Goal: Transaction & Acquisition: Purchase product/service

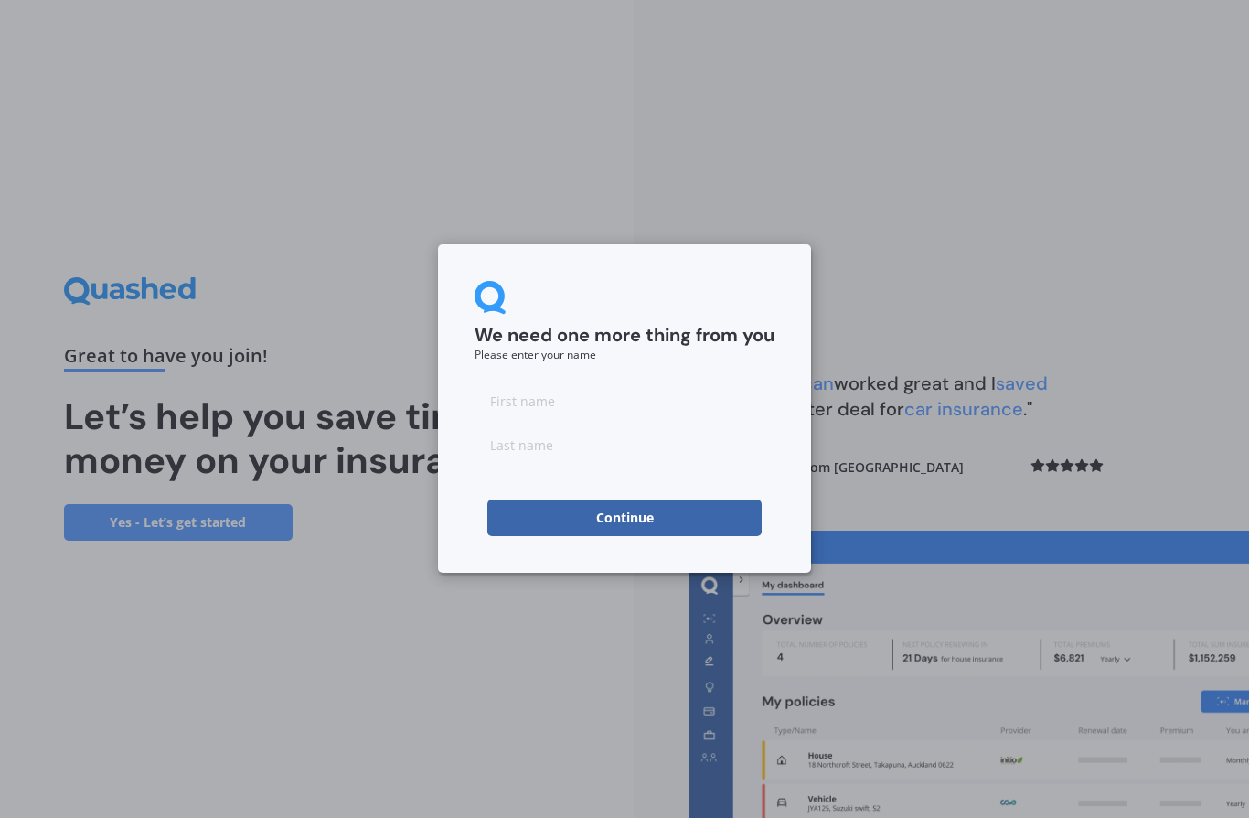
click at [603, 408] on input at bounding box center [625, 400] width 300 height 37
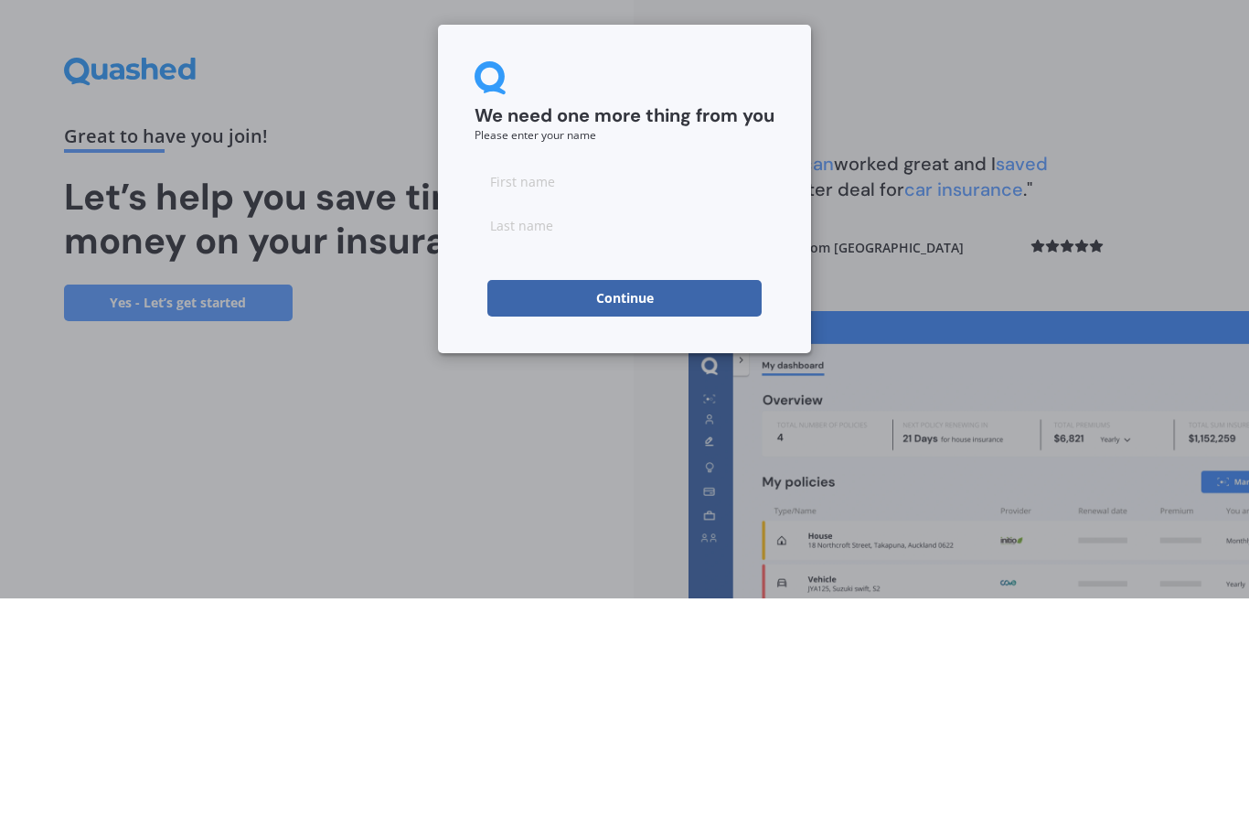
type input "Angharad"
type input "[PERSON_NAME]"
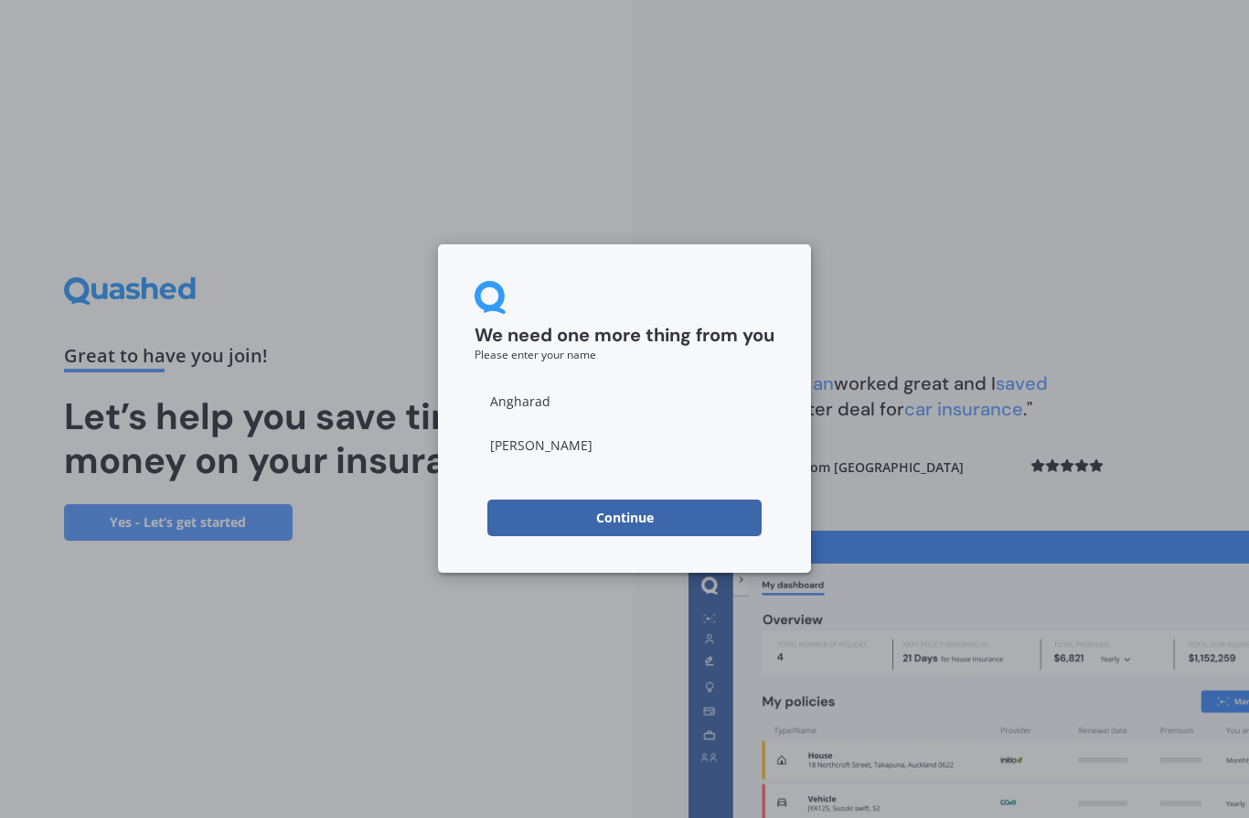
click at [654, 516] on button "Continue" at bounding box center [624, 517] width 274 height 37
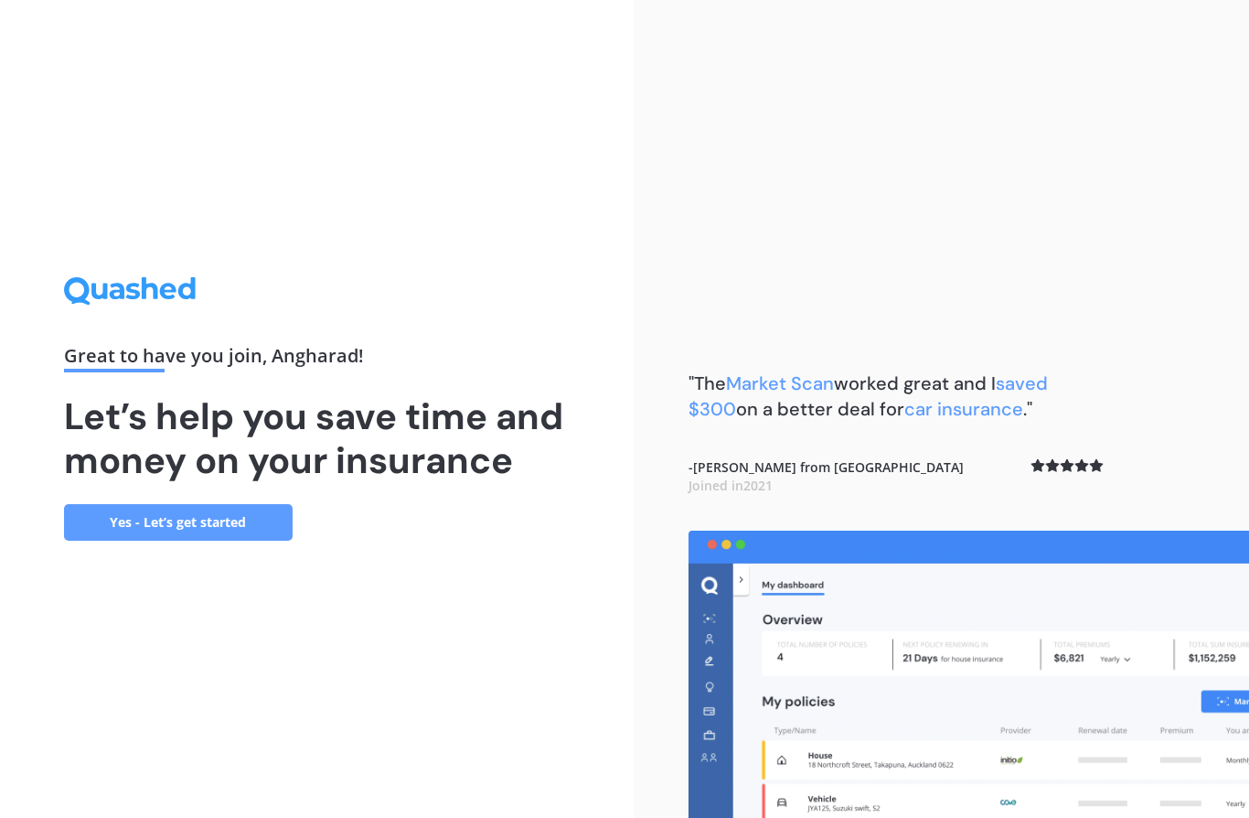
click at [133, 504] on link "Yes - Let’s get started" at bounding box center [178, 522] width 229 height 37
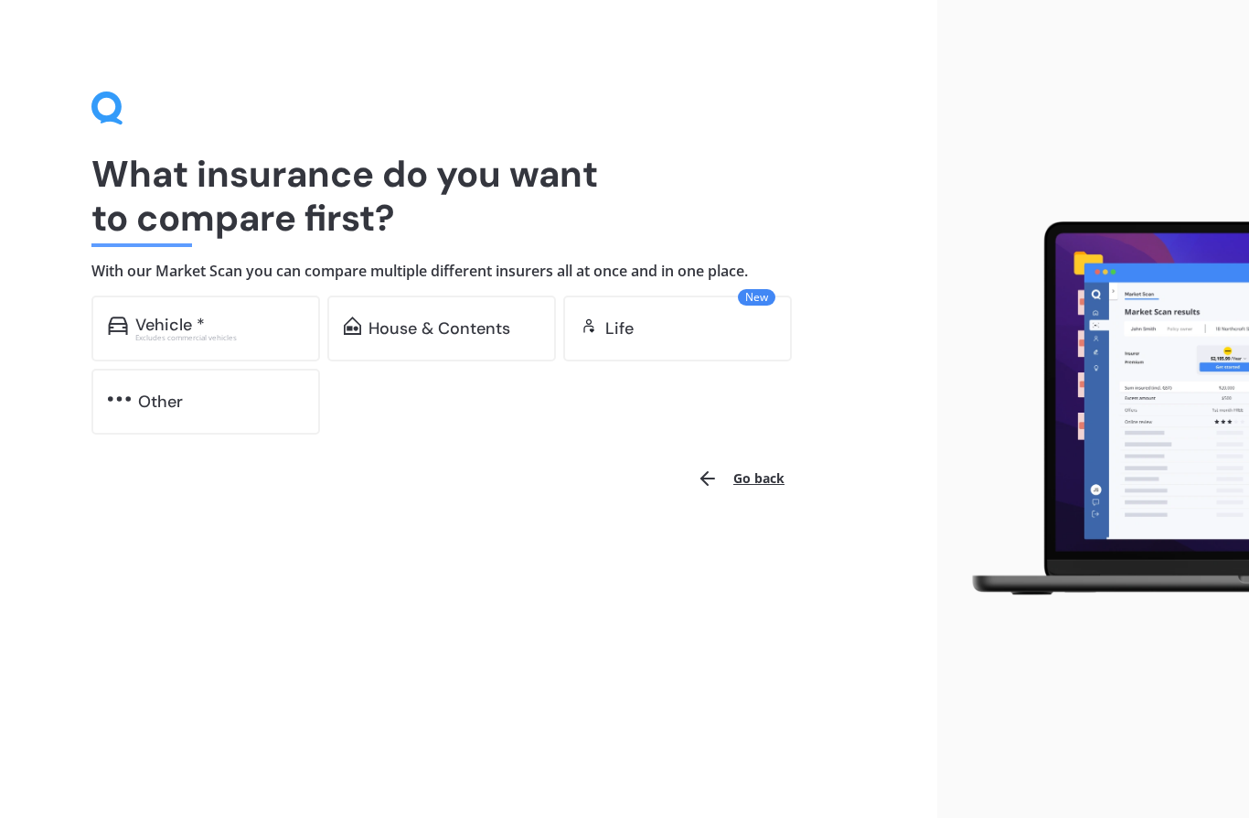
click at [192, 343] on div "Vehicle * Excludes commercial vehicles" at bounding box center [205, 328] width 229 height 66
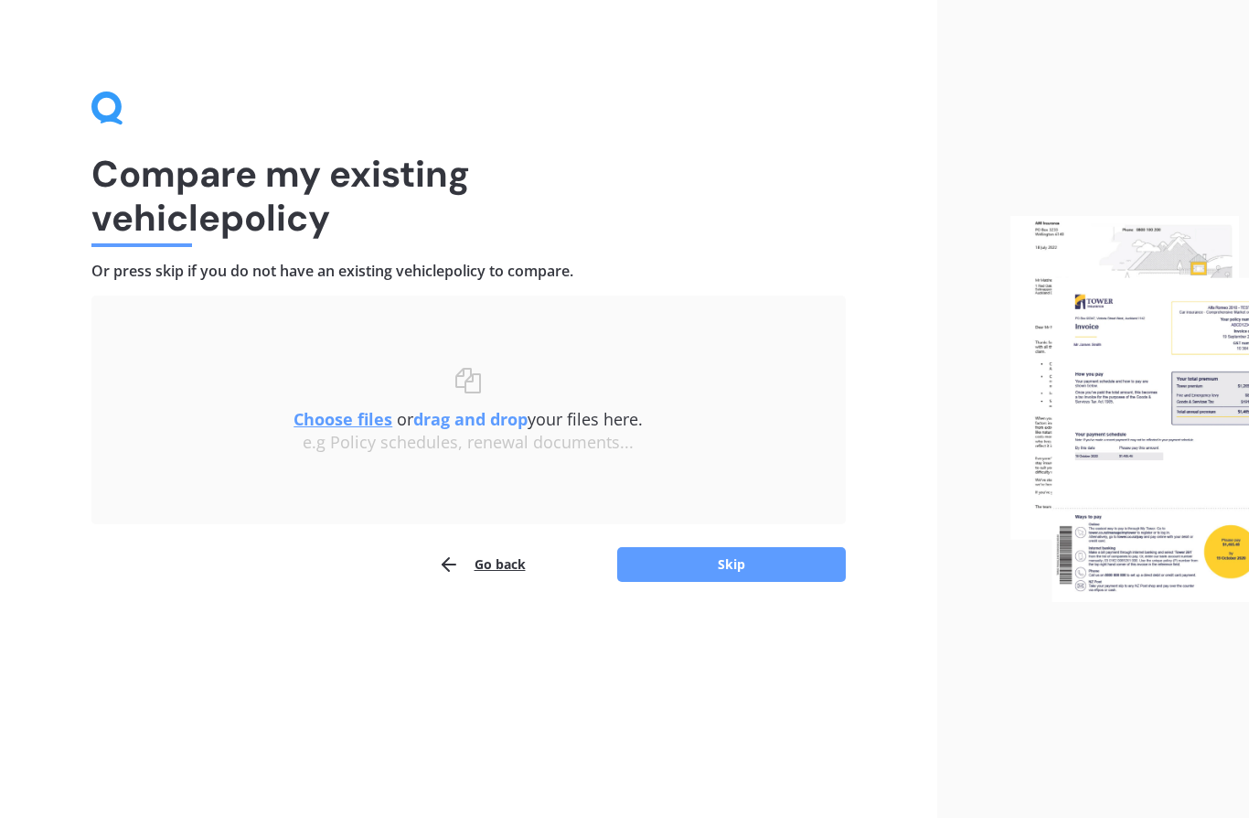
click at [755, 563] on button "Skip" at bounding box center [731, 564] width 229 height 35
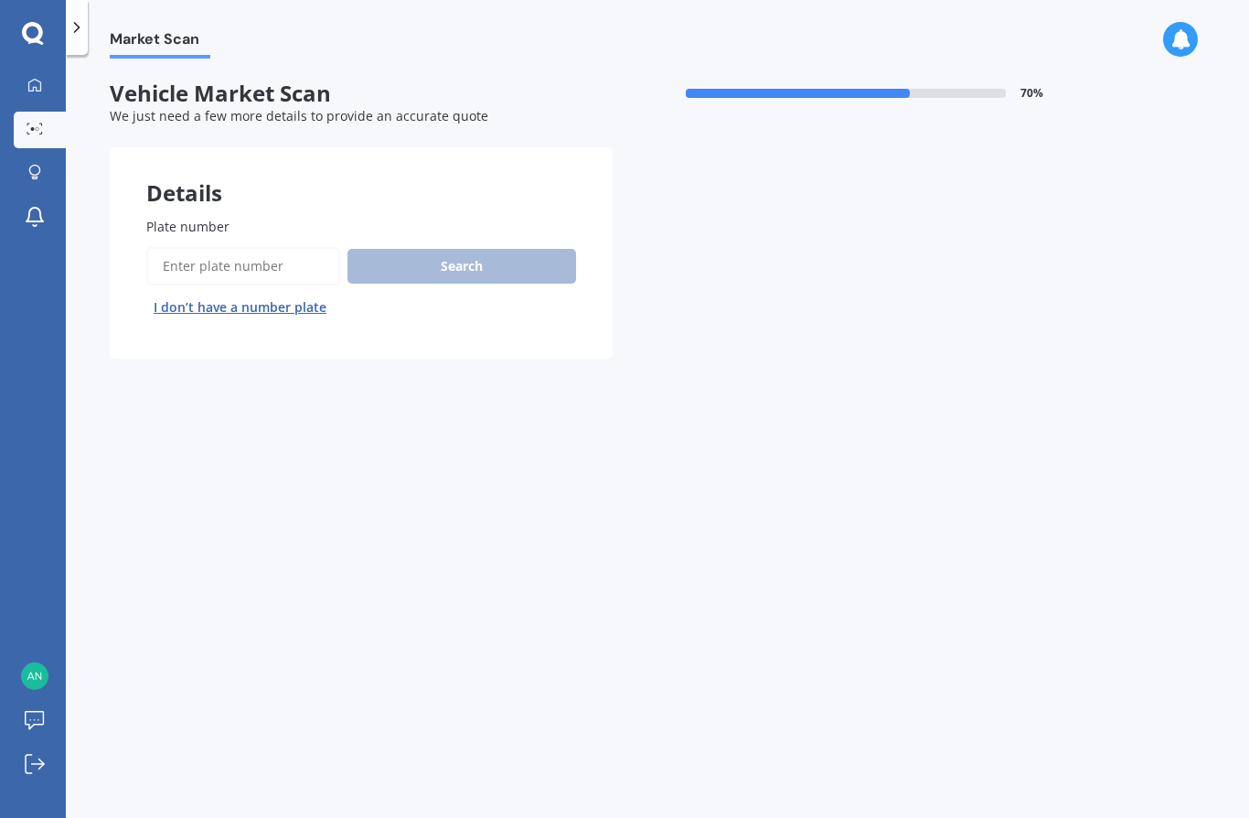
click at [175, 269] on input "Plate number" at bounding box center [243, 266] width 194 height 38
type input "Dfw890"
click at [525, 262] on button "Search" at bounding box center [462, 266] width 229 height 35
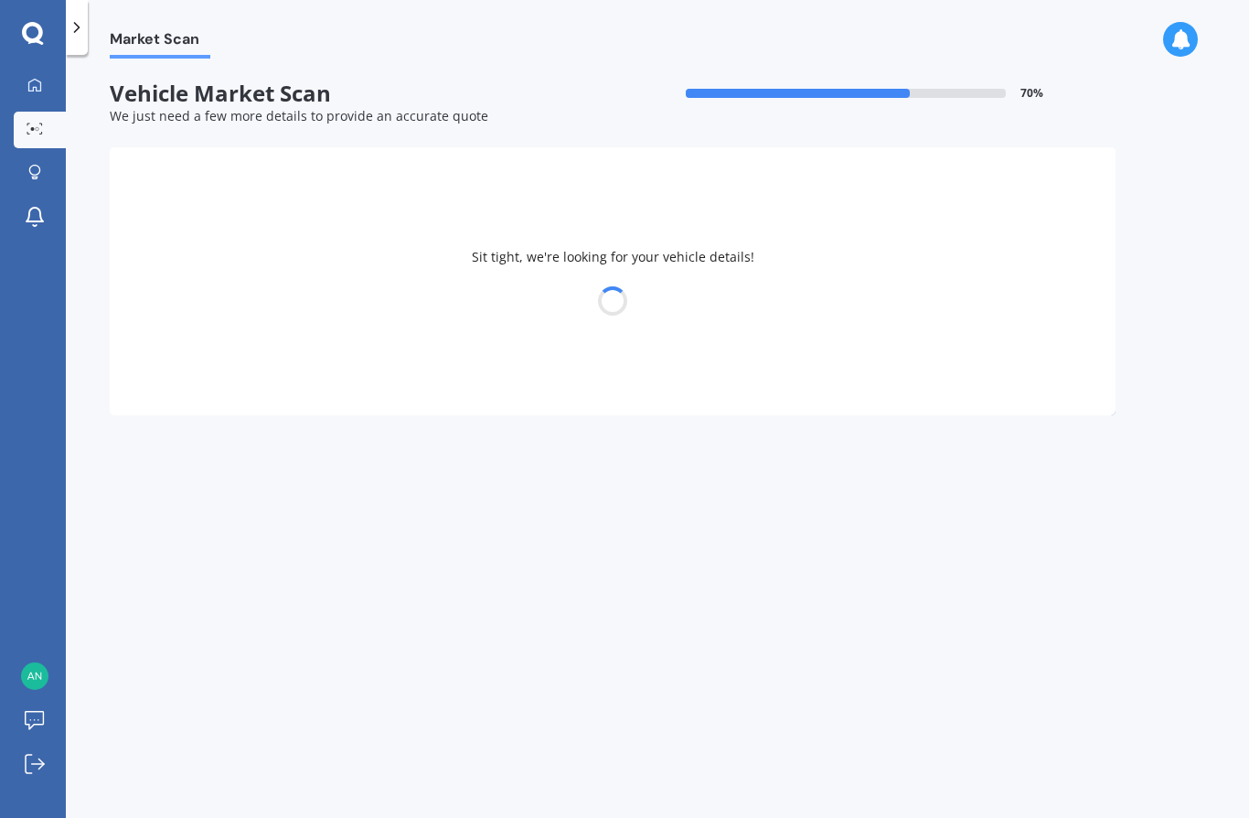
select select "MAZDA"
select select "E2000"
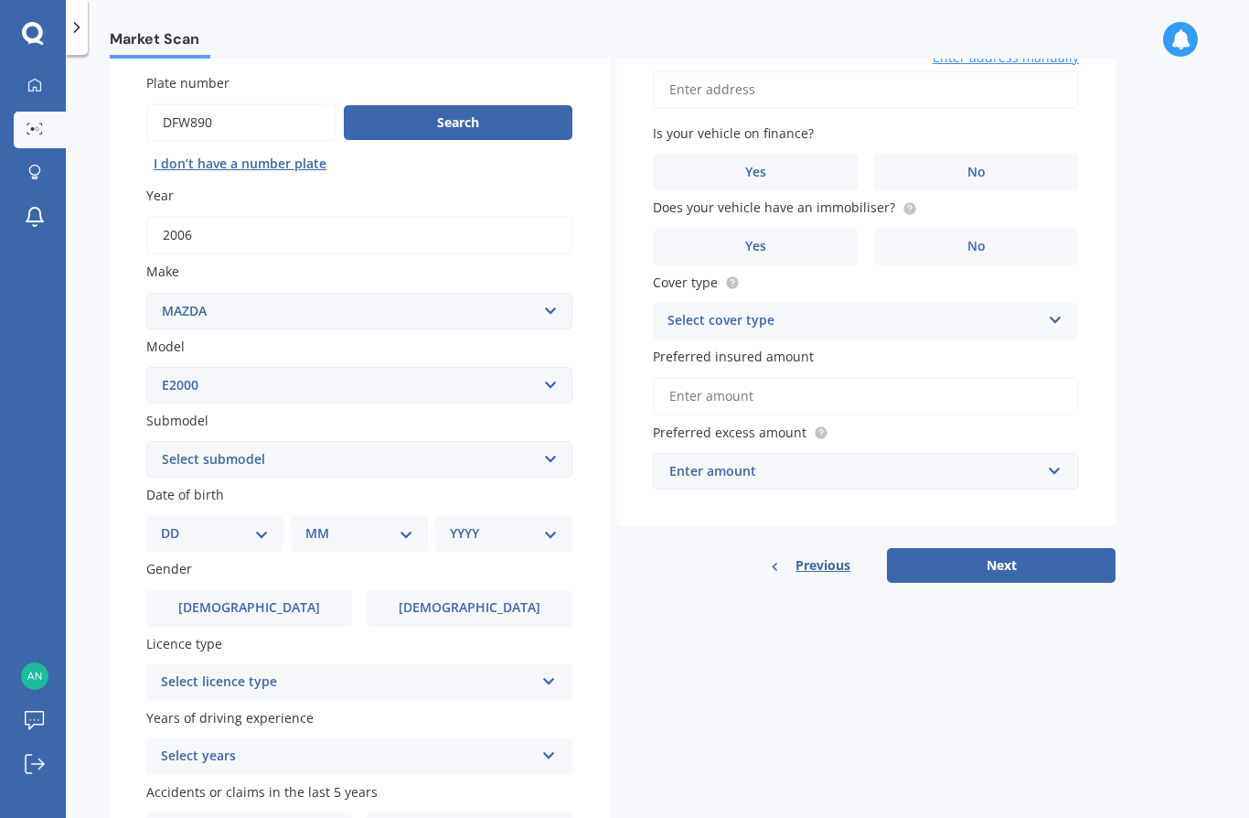
scroll to position [145, 0]
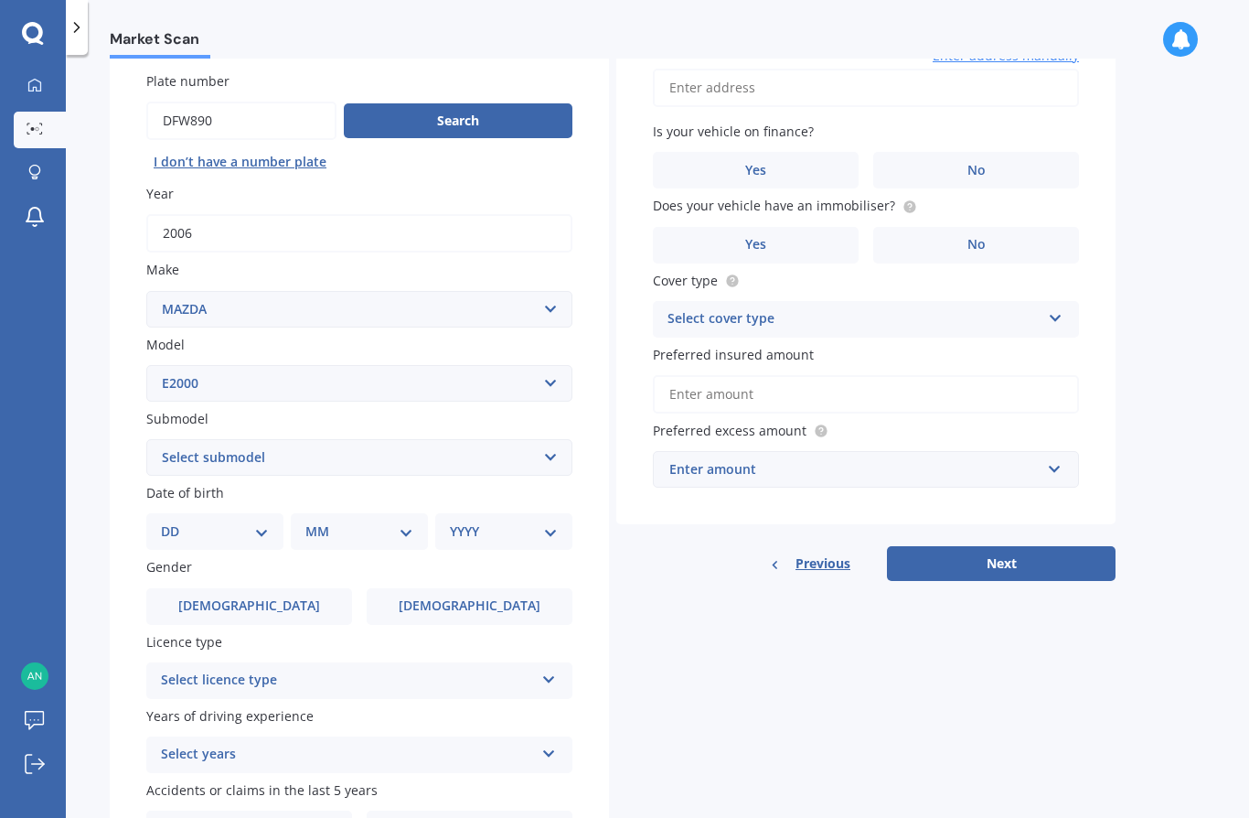
click at [249, 521] on select "DD 01 02 03 04 05 06 07 08 09 10 11 12 13 14 15 16 17 18 19 20 21 22 23 24 25 2…" at bounding box center [215, 531] width 108 height 20
select select "25"
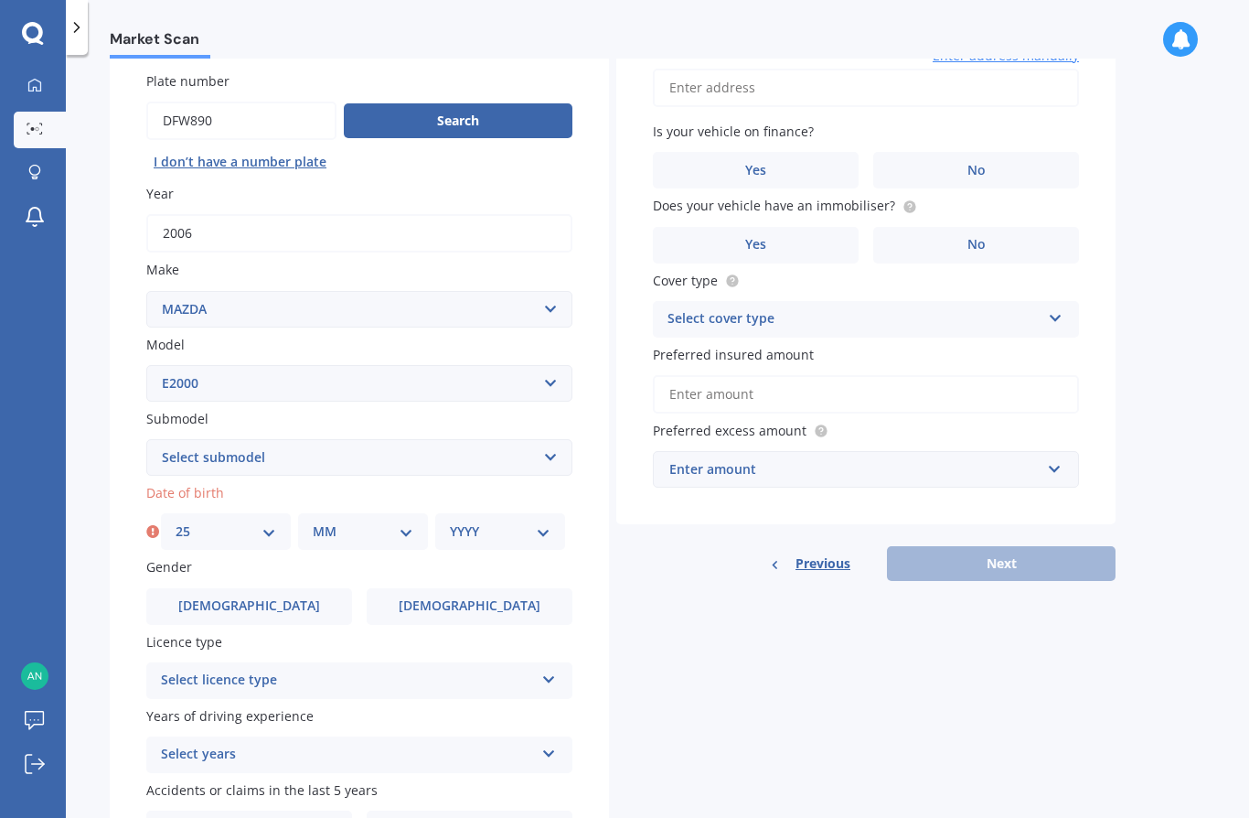
click at [375, 524] on select "MM 01 02 03 04 05 06 07 08 09 10 11 12" at bounding box center [363, 531] width 101 height 20
select select "03"
click at [540, 521] on select "YYYY 2025 2024 2023 2022 2021 2020 2019 2018 2017 2016 2015 2014 2013 2012 2011…" at bounding box center [500, 531] width 101 height 20
select select "1996"
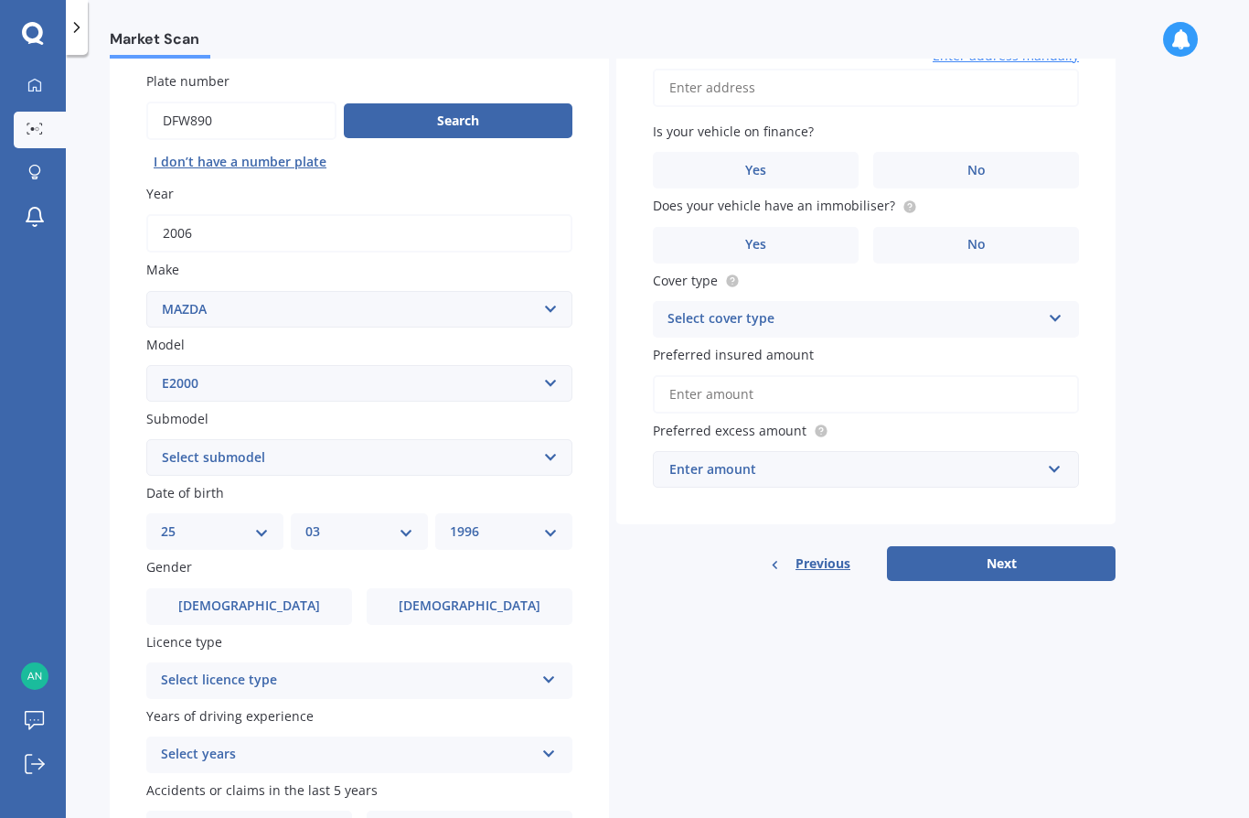
click at [243, 600] on span "[DEMOGRAPHIC_DATA]" at bounding box center [249, 606] width 142 height 16
click at [0, 0] on input "[DEMOGRAPHIC_DATA]" at bounding box center [0, 0] width 0 height 0
click at [460, 670] on div "Select licence type" at bounding box center [347, 681] width 373 height 22
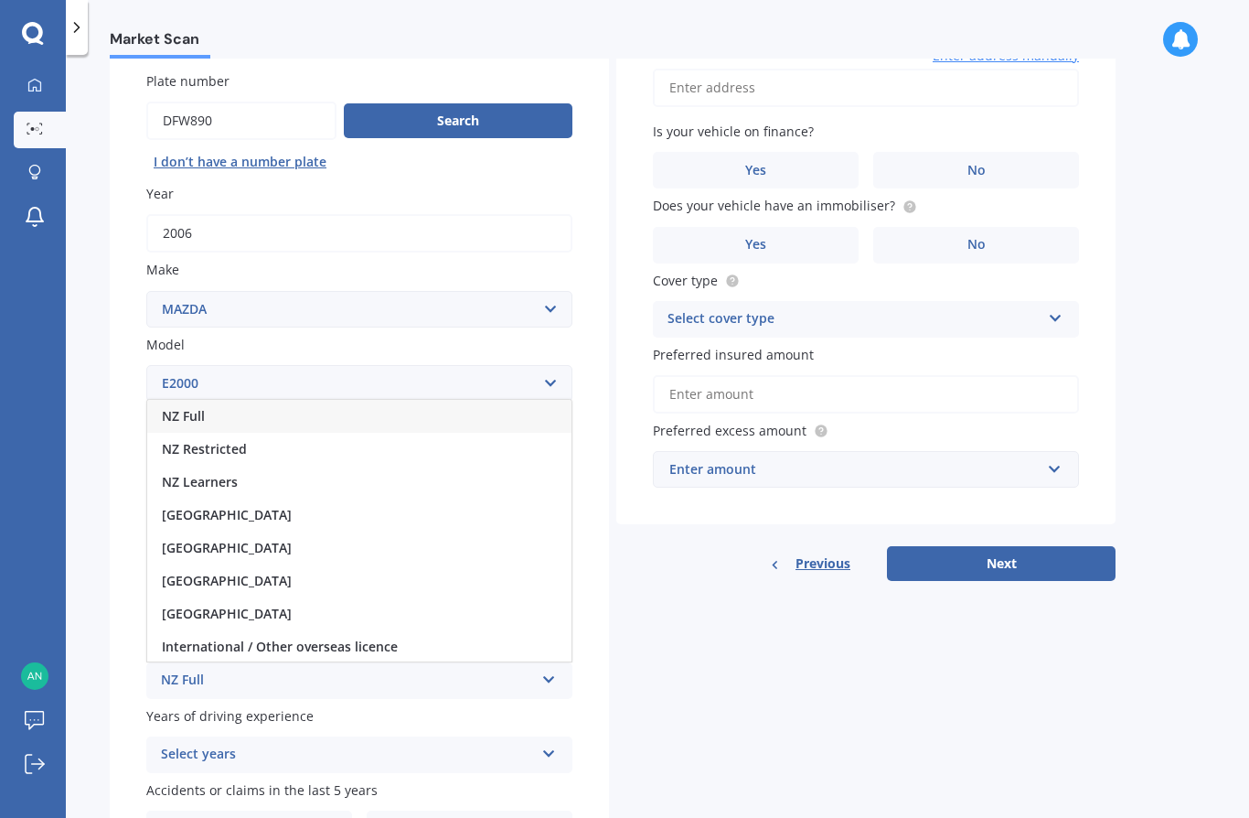
click at [289, 541] on div "[GEOGRAPHIC_DATA]" at bounding box center [359, 547] width 424 height 33
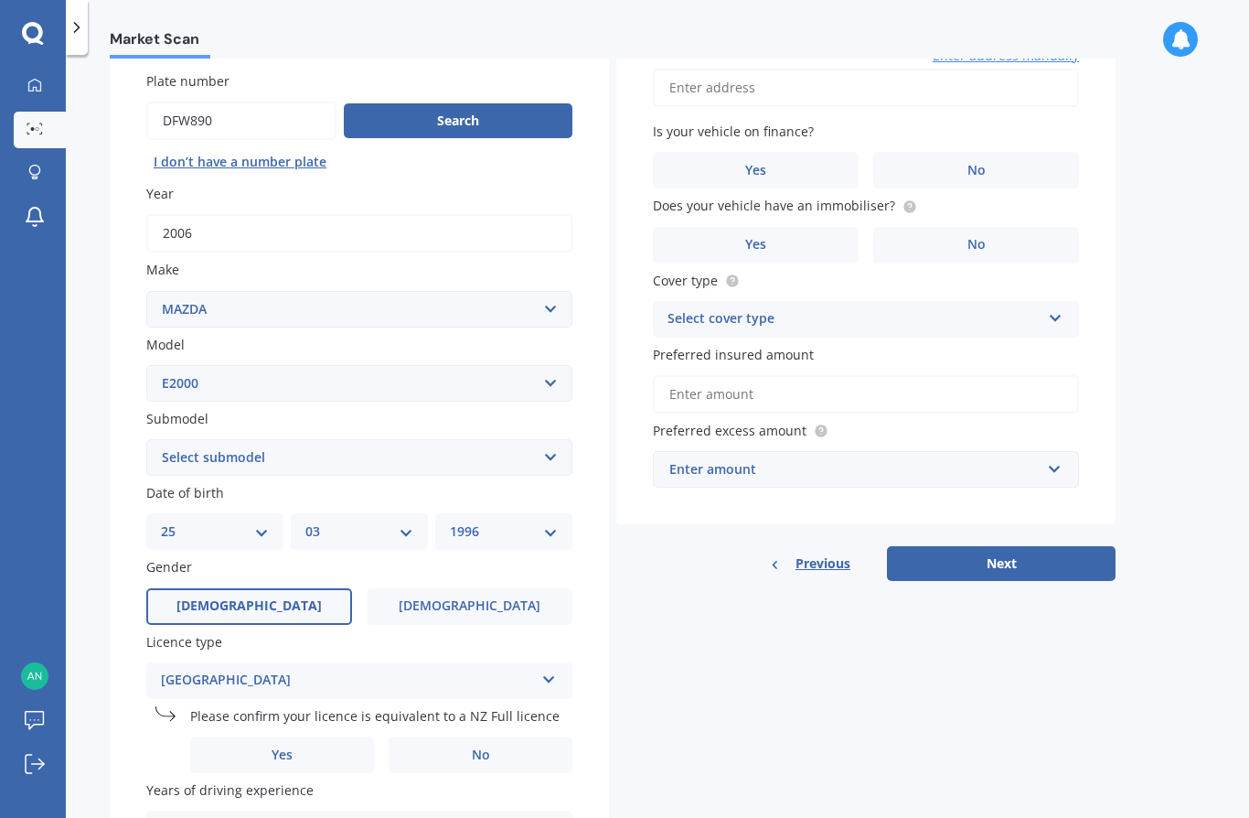
click at [331, 742] on label "Yes" at bounding box center [282, 754] width 184 height 37
click at [0, 0] on input "Yes" at bounding box center [0, 0] width 0 height 0
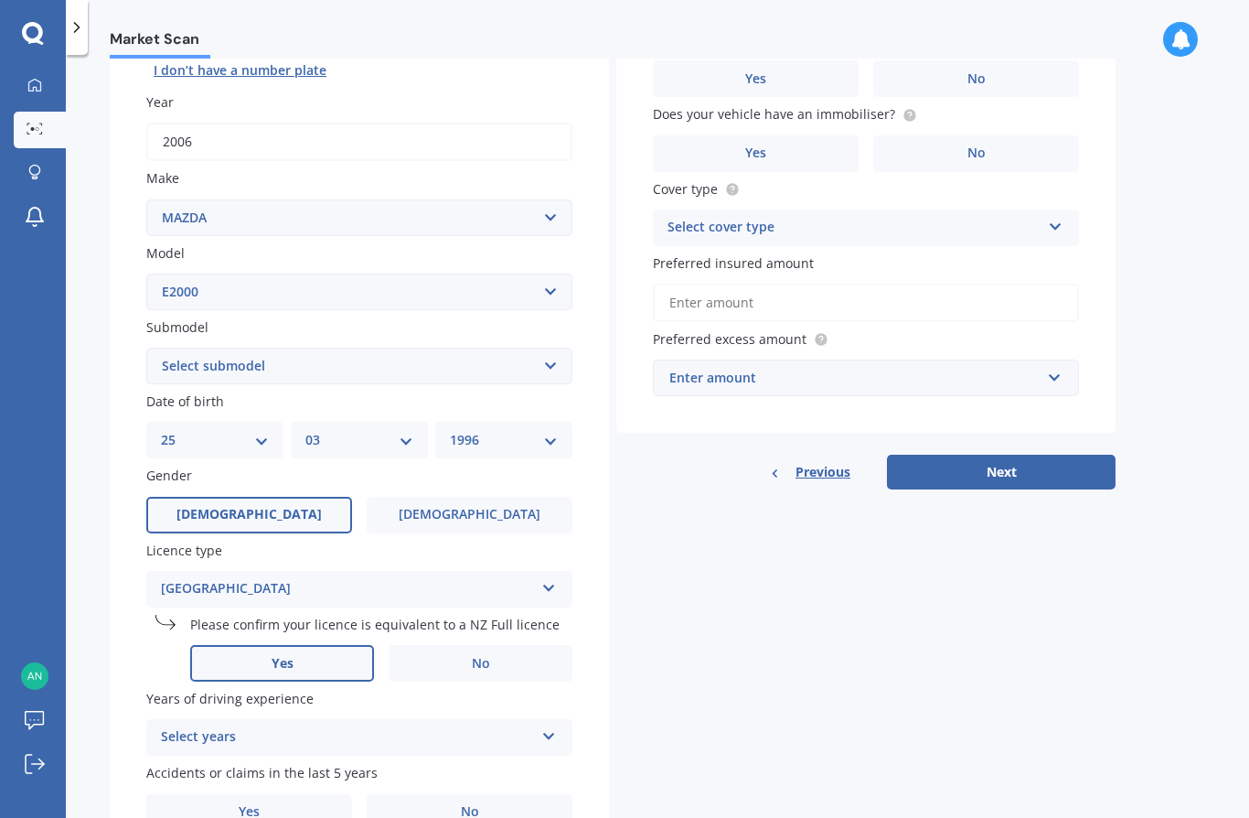
scroll to position [236, 0]
click at [375, 727] on div "Select years" at bounding box center [347, 738] width 373 height 22
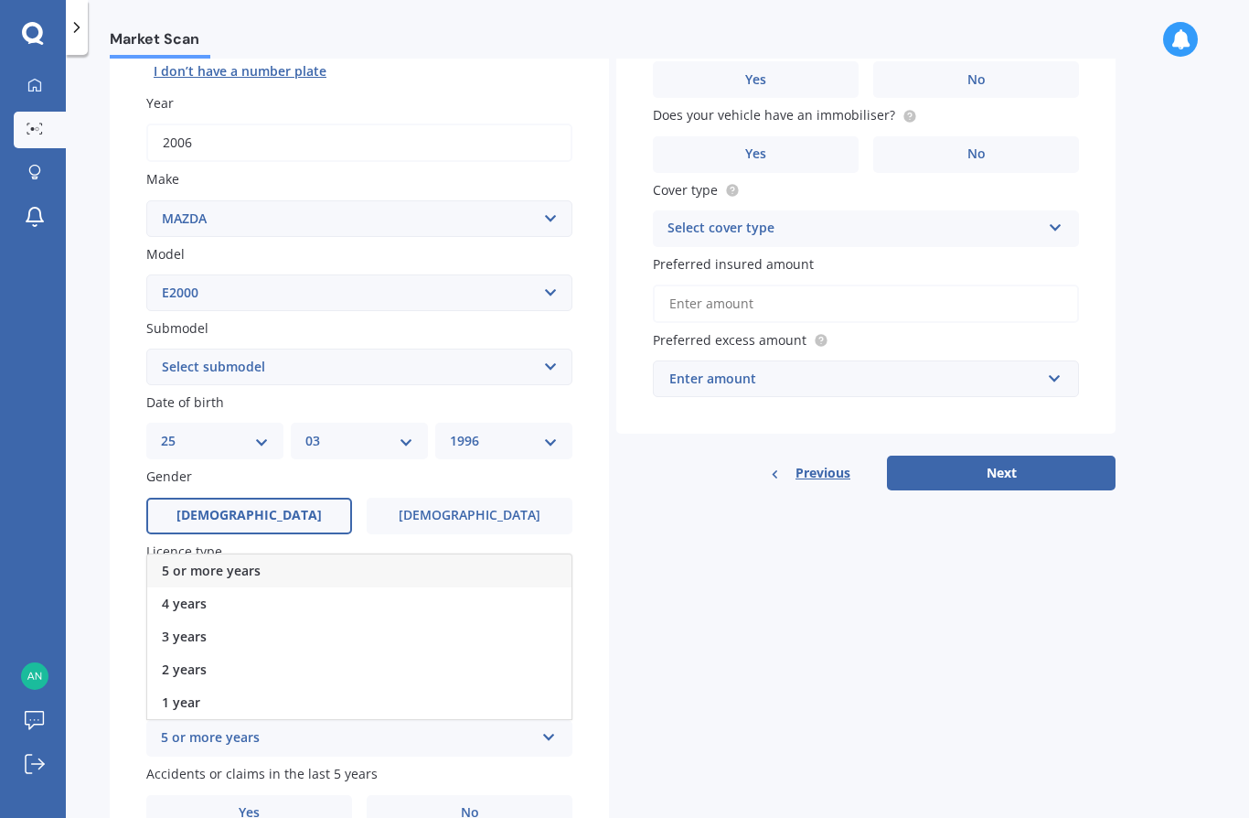
click at [456, 557] on div "5 or more years" at bounding box center [359, 570] width 424 height 33
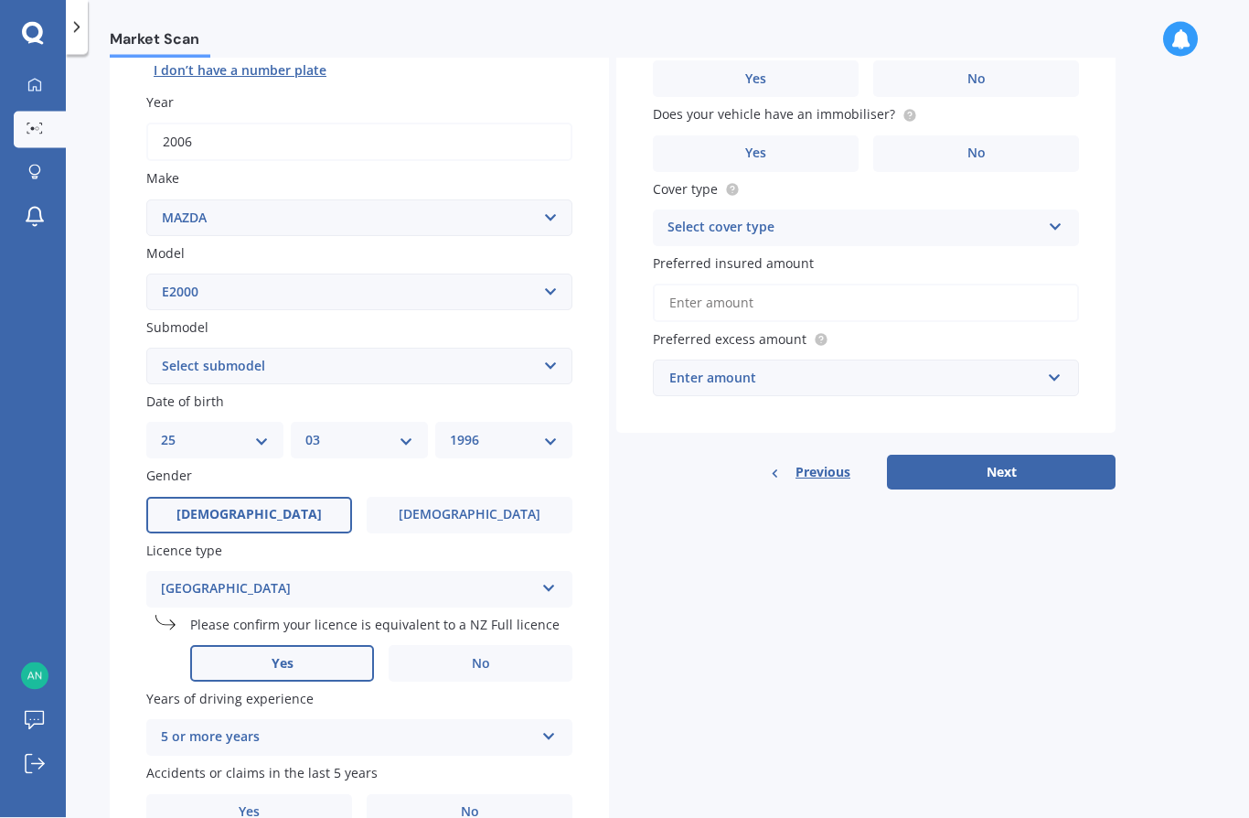
scroll to position [80, 0]
click at [491, 795] on label "No" at bounding box center [470, 813] width 206 height 37
click at [0, 0] on input "No" at bounding box center [0, 0] width 0 height 0
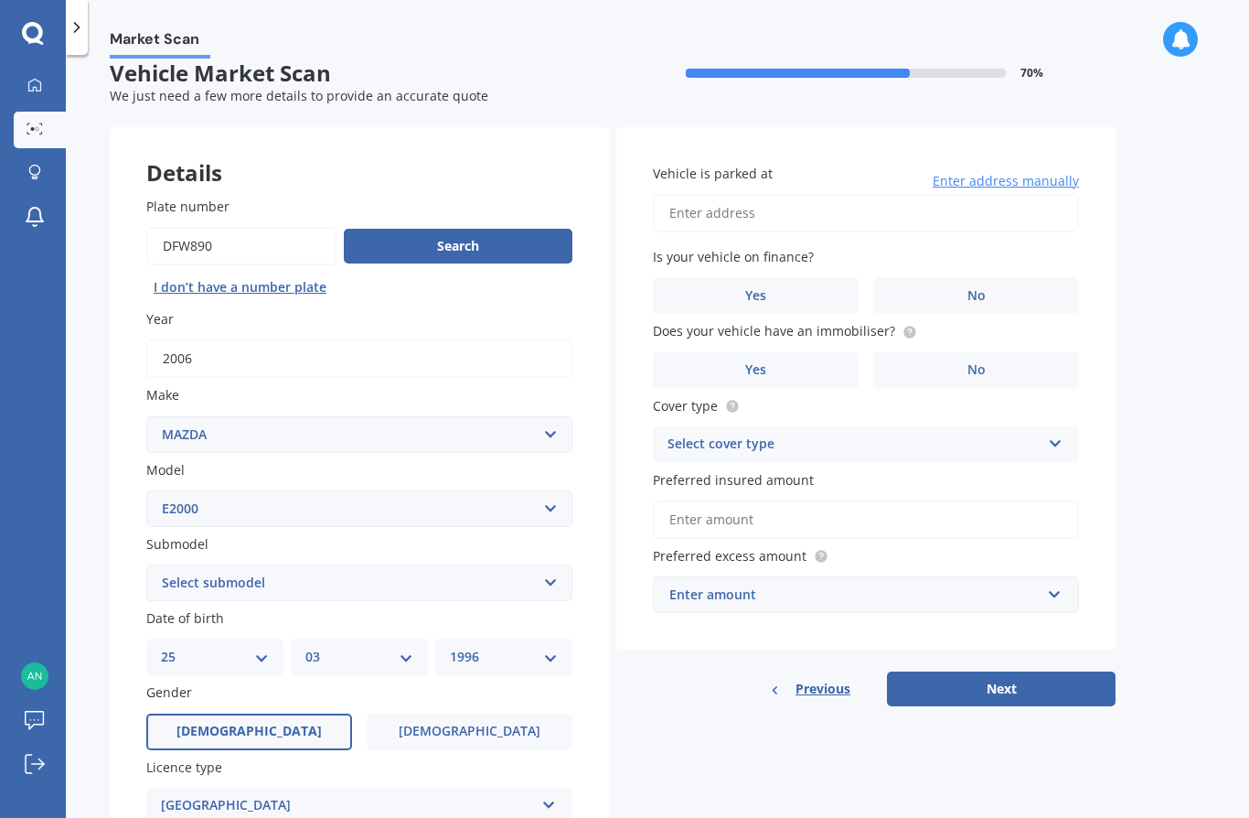
scroll to position [16, 0]
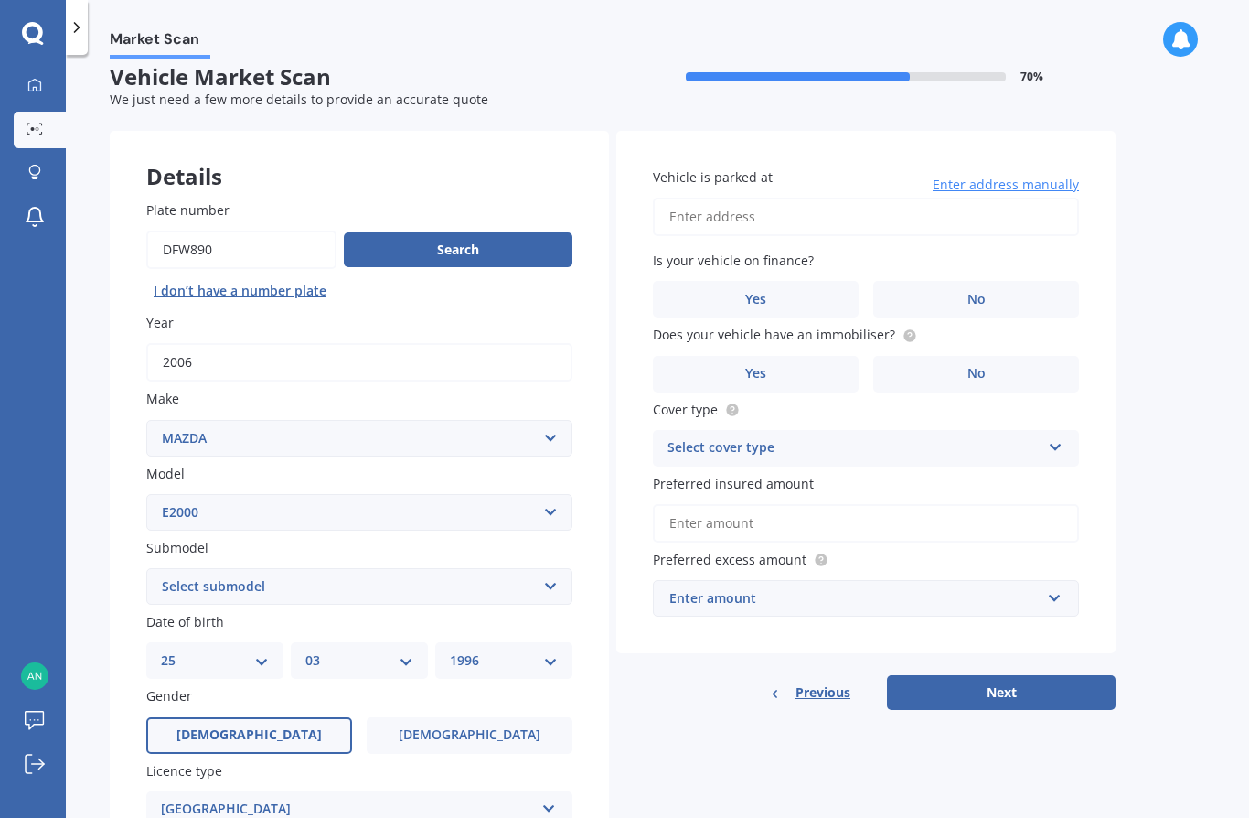
click at [982, 292] on span "No" at bounding box center [977, 300] width 18 height 16
click at [0, 0] on input "No" at bounding box center [0, 0] width 0 height 0
click at [903, 328] on icon at bounding box center [910, 335] width 15 height 15
click at [797, 356] on label "Yes" at bounding box center [756, 374] width 206 height 37
click at [0, 0] on input "Yes" at bounding box center [0, 0] width 0 height 0
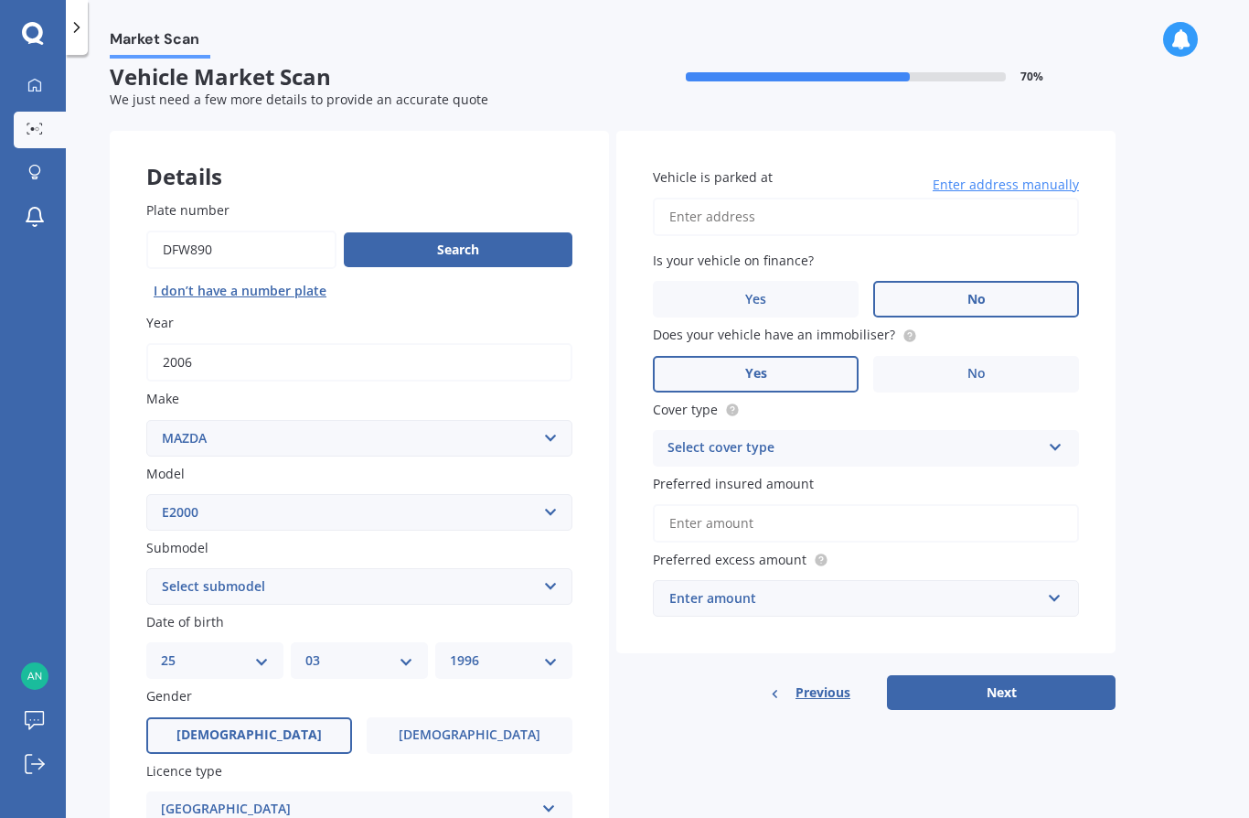
click at [940, 437] on div "Select cover type" at bounding box center [854, 448] width 373 height 22
click at [905, 467] on div "Comprehensive" at bounding box center [866, 483] width 424 height 33
click at [855, 581] on input "text" at bounding box center [860, 598] width 410 height 35
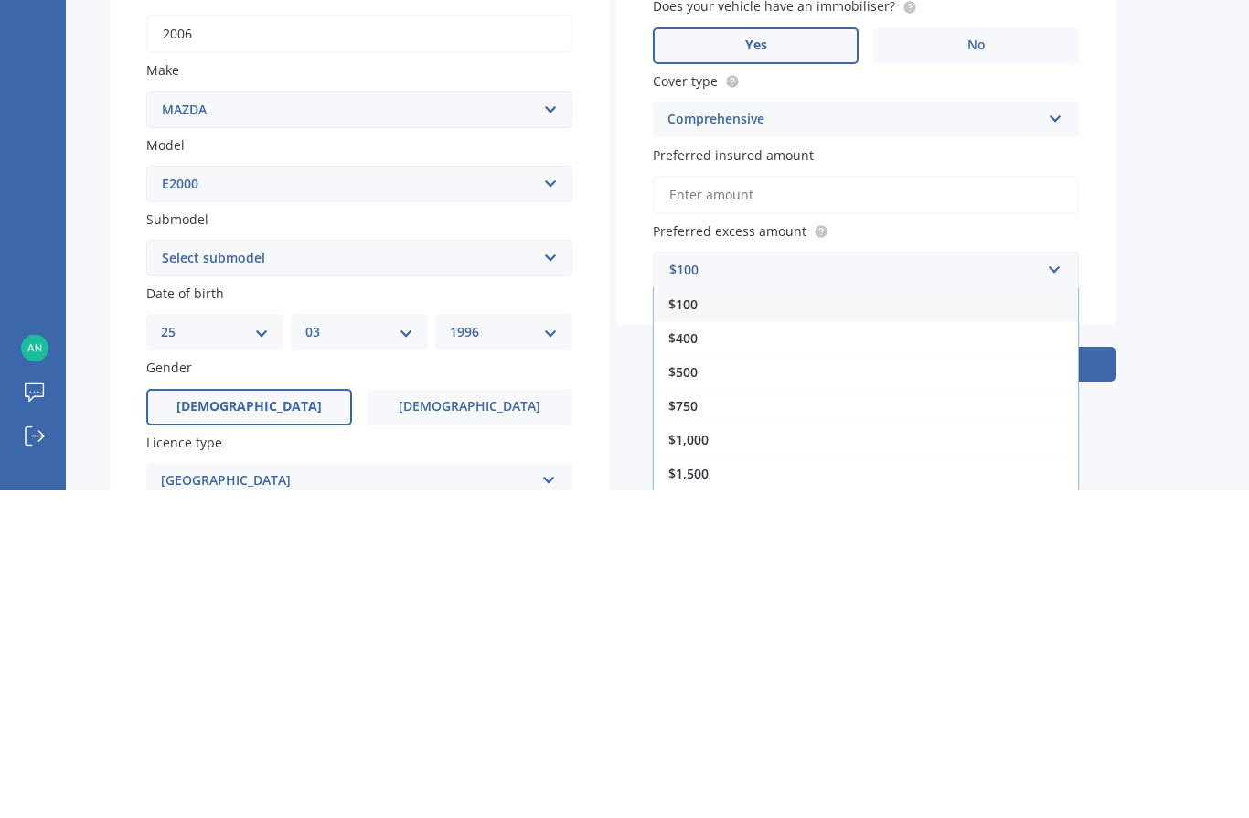
click at [738, 683] on div "$500" at bounding box center [866, 700] width 424 height 34
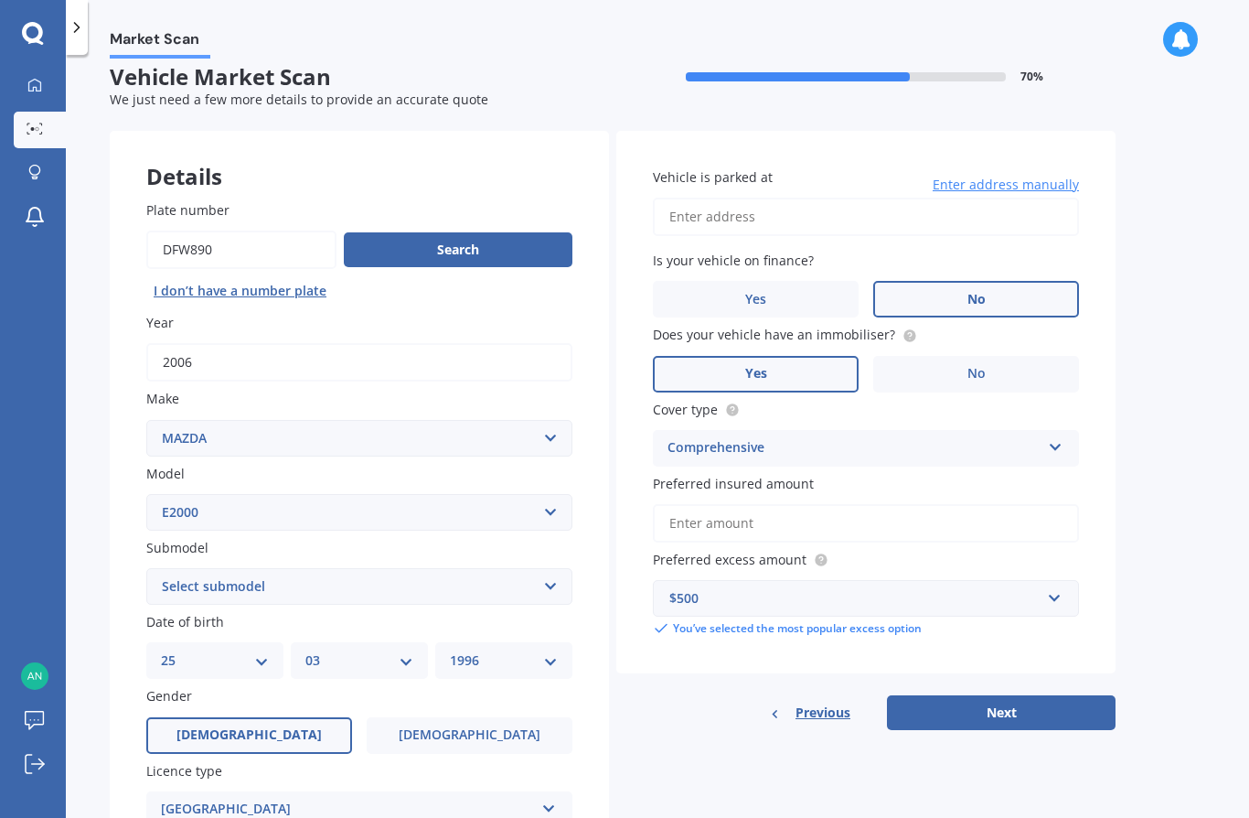
click at [927, 198] on input "Vehicle is parked at" at bounding box center [866, 217] width 426 height 38
type input "[STREET_ADDRESS]"
click at [968, 504] on input "Preferred insured amount" at bounding box center [866, 523] width 426 height 38
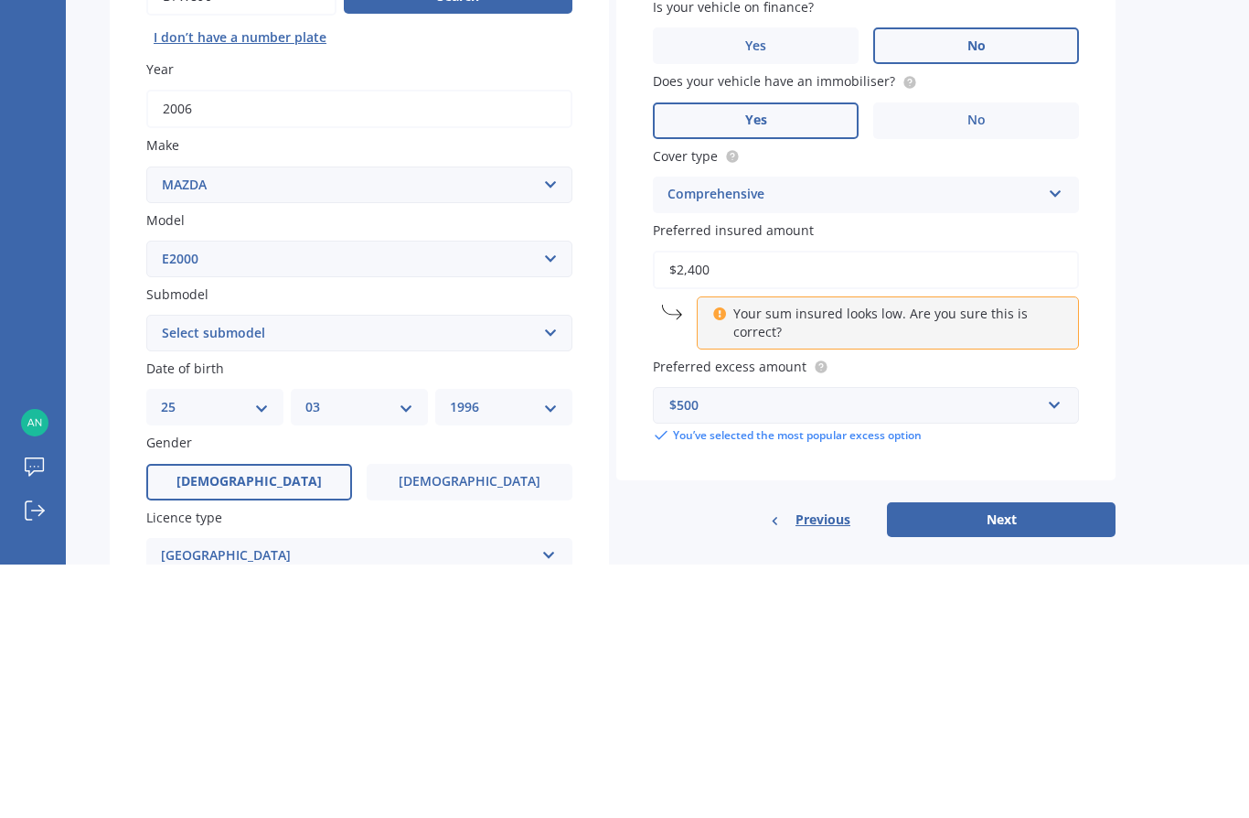
type input "$24,000"
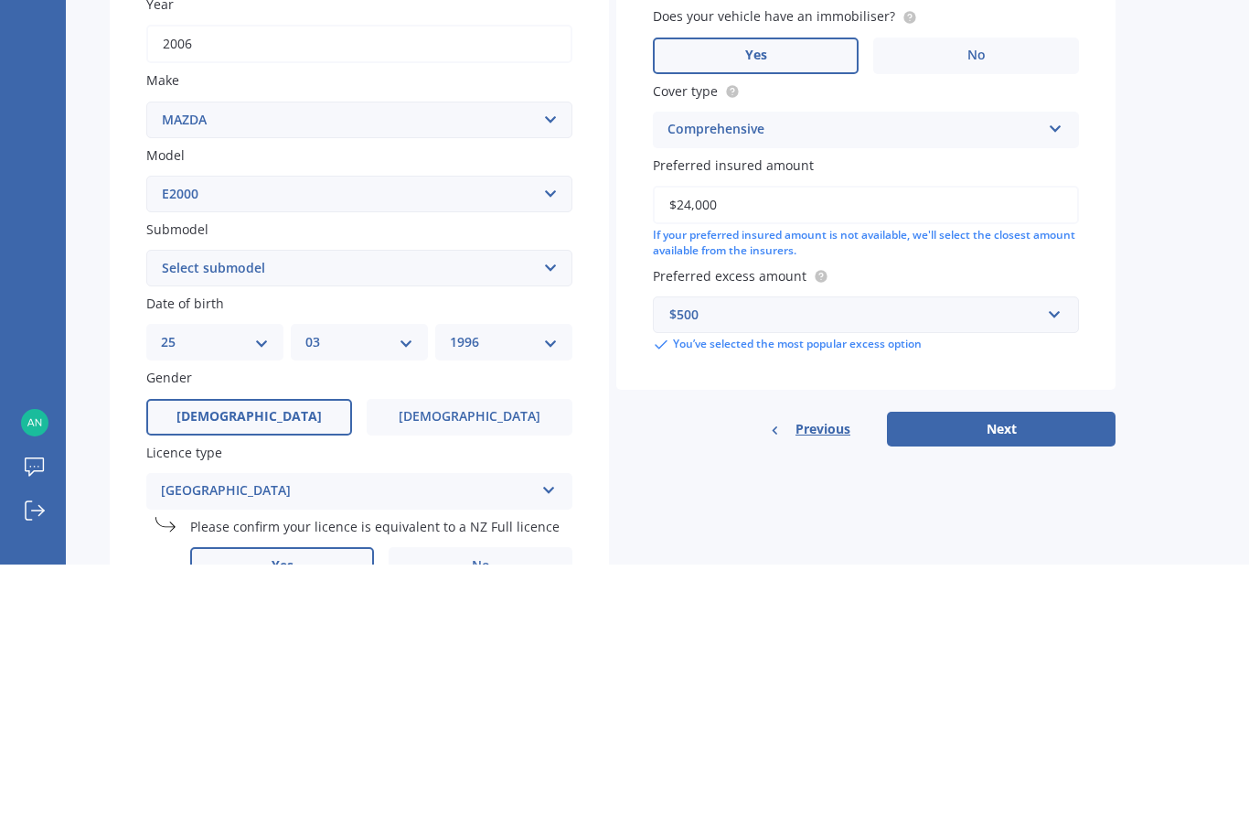
scroll to position [96, 0]
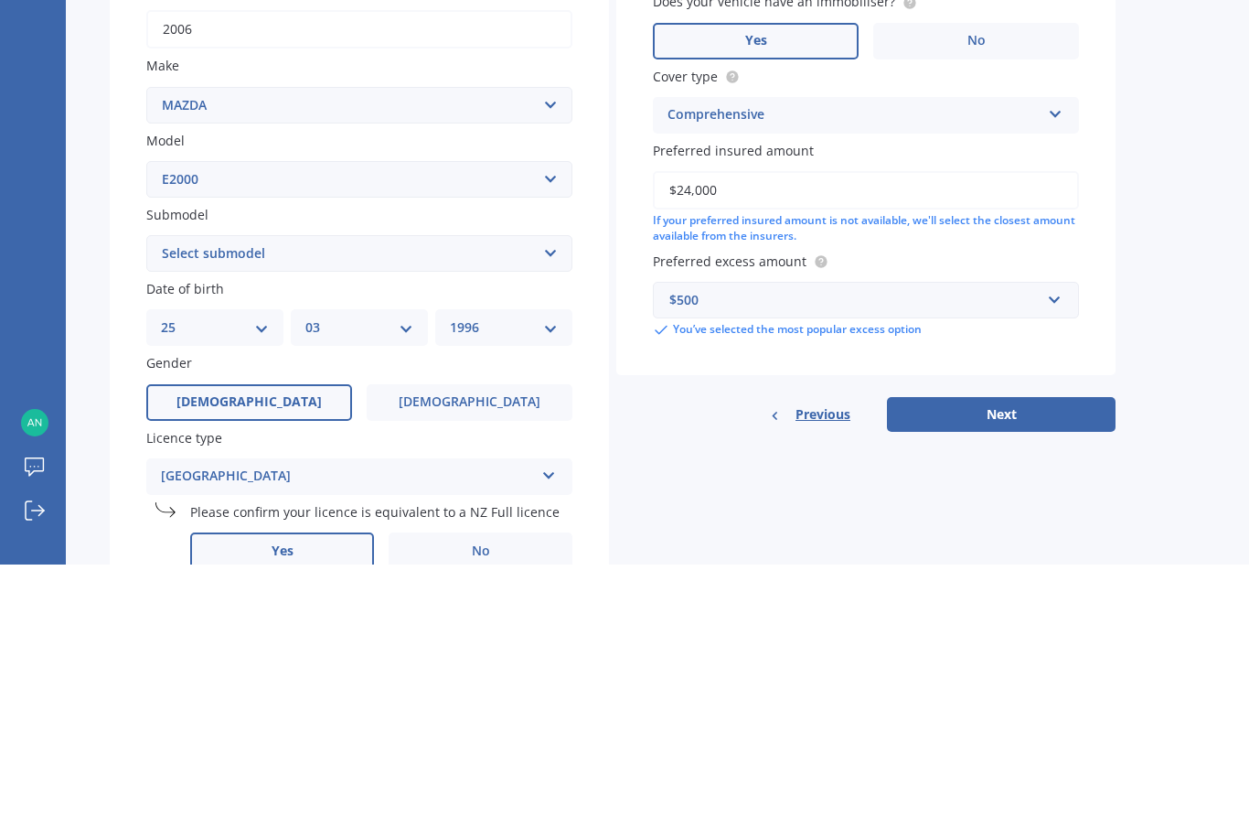
click at [1036, 650] on button "Next" at bounding box center [1001, 667] width 229 height 35
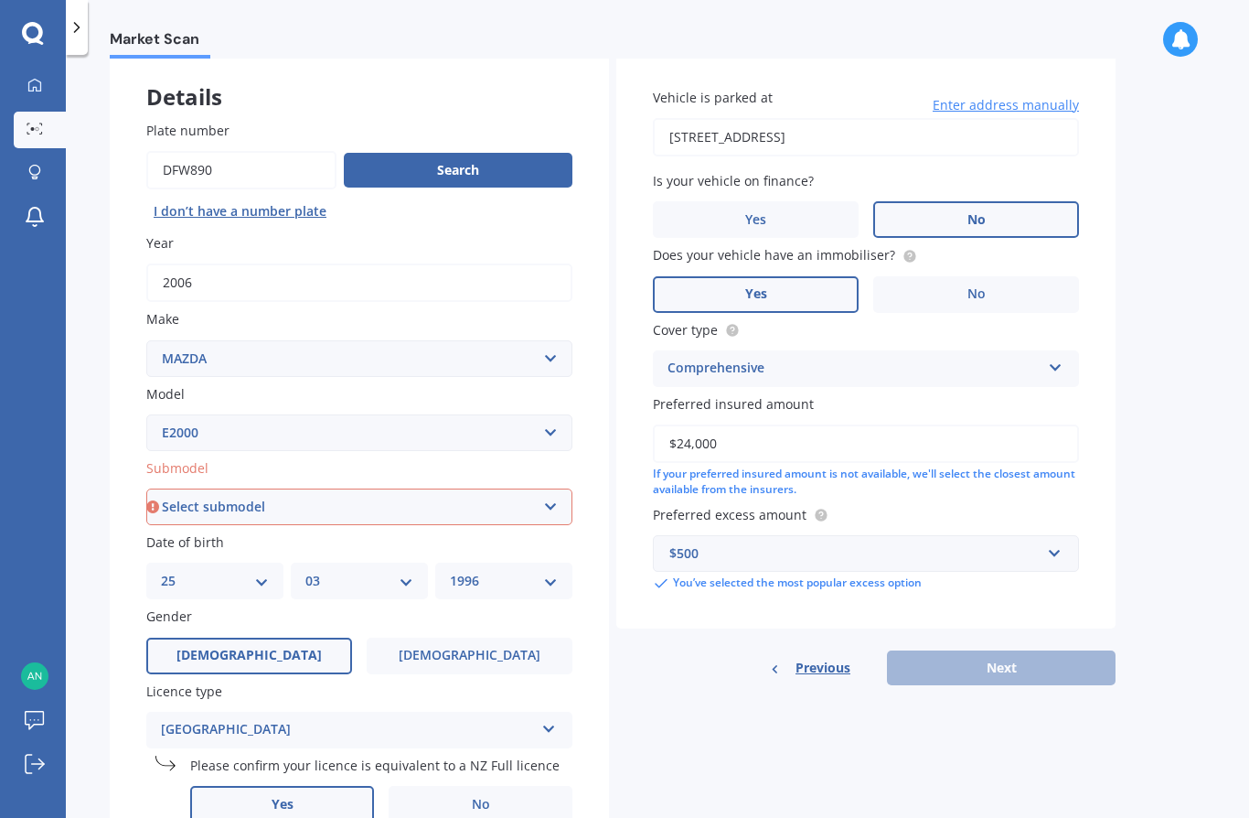
click at [252, 488] on select "Select submodel (All other) Diesel" at bounding box center [359, 506] width 426 height 37
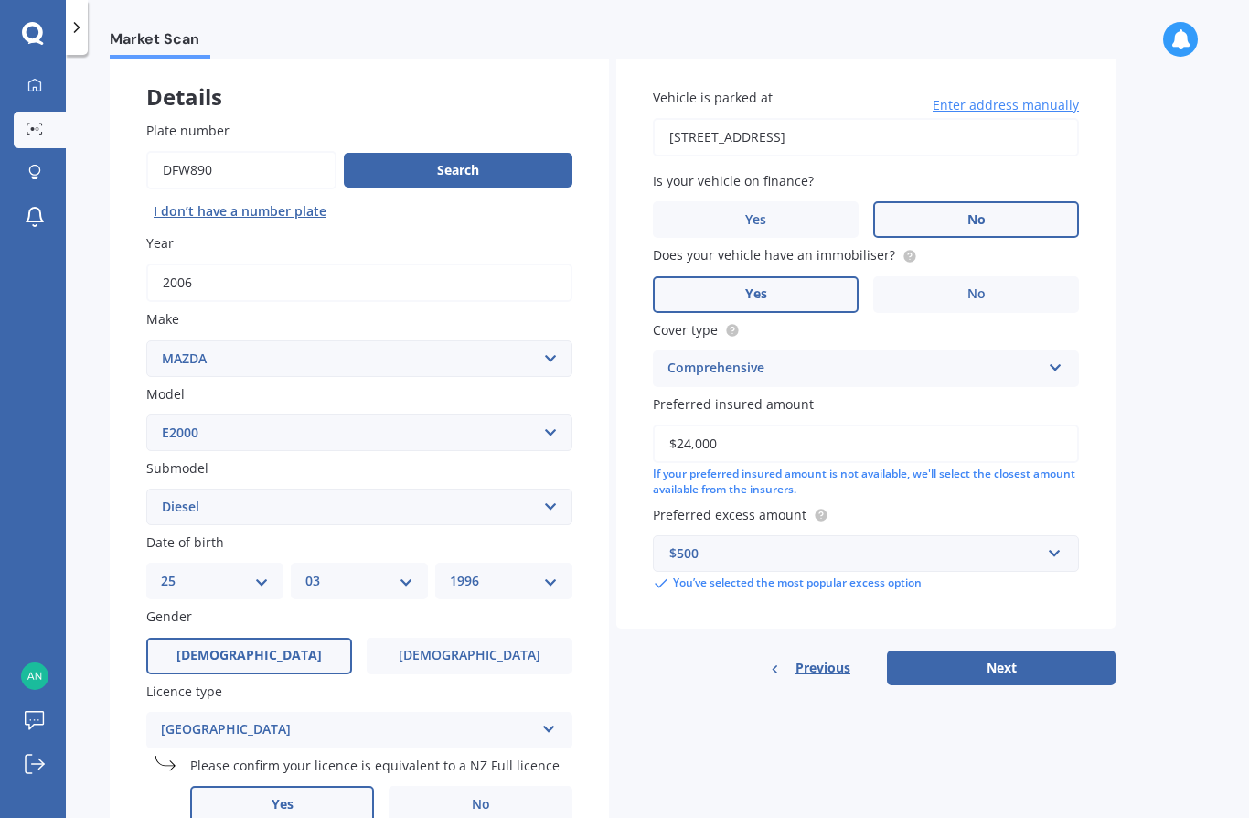
click at [227, 488] on select "Select submodel (All other) Diesel" at bounding box center [359, 506] width 426 height 37
select select "(ALL OTHER)"
click at [1049, 650] on button "Next" at bounding box center [1001, 667] width 229 height 35
select select "25"
select select "03"
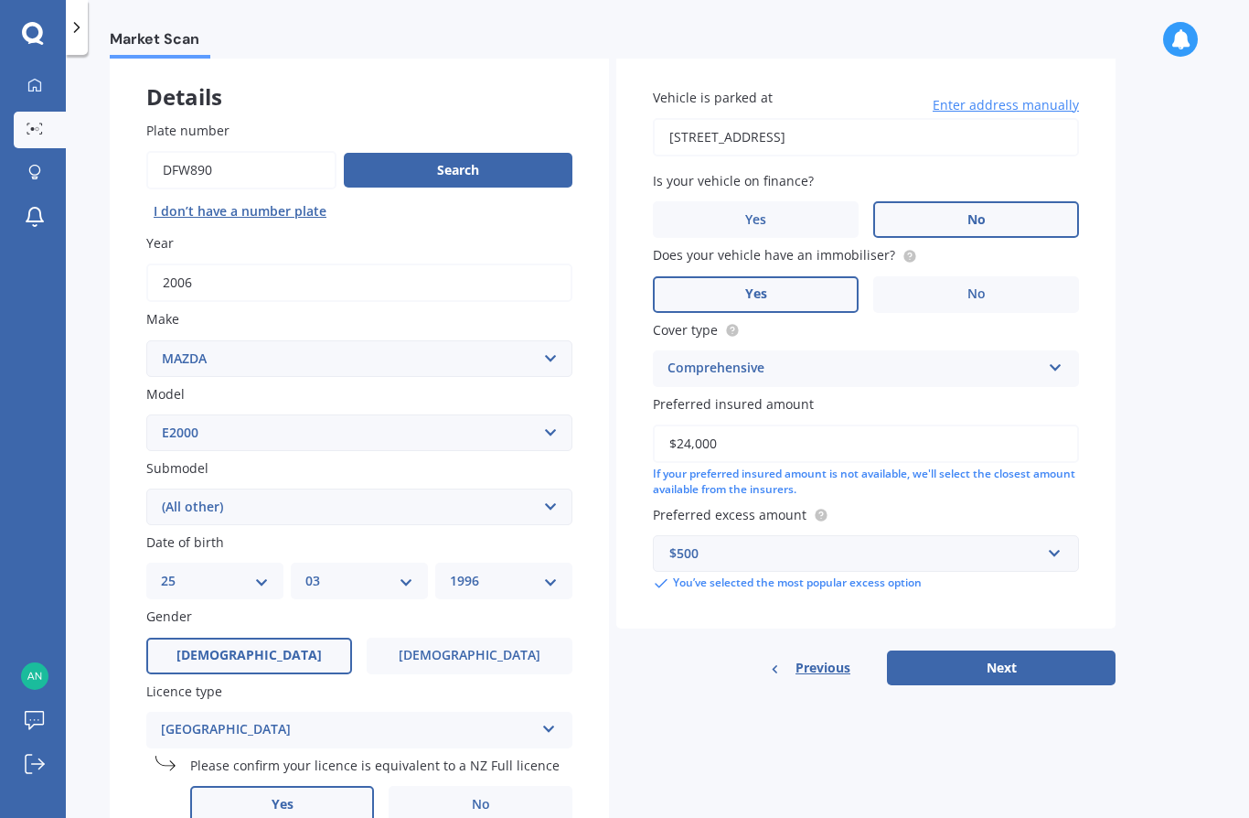
select select "1996"
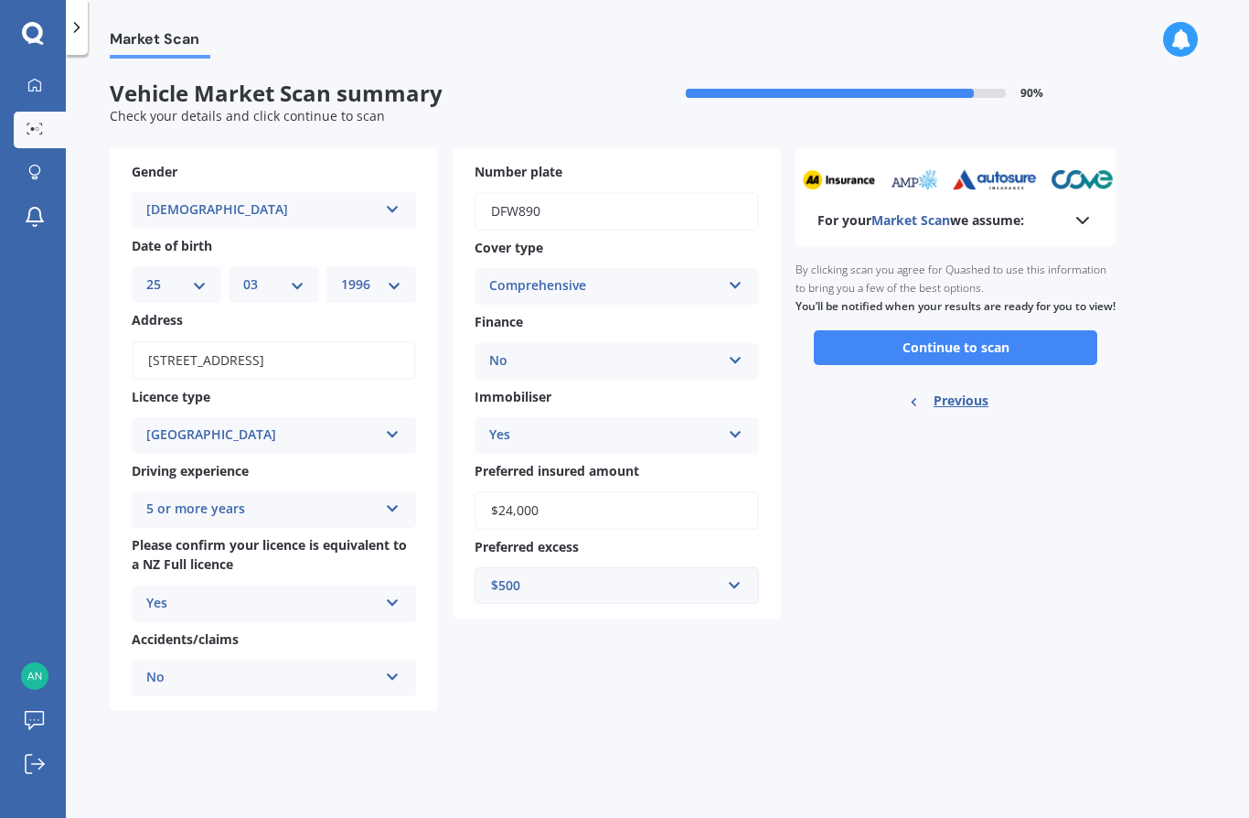
scroll to position [0, 0]
click at [1050, 330] on button "Continue to scan" at bounding box center [956, 347] width 284 height 35
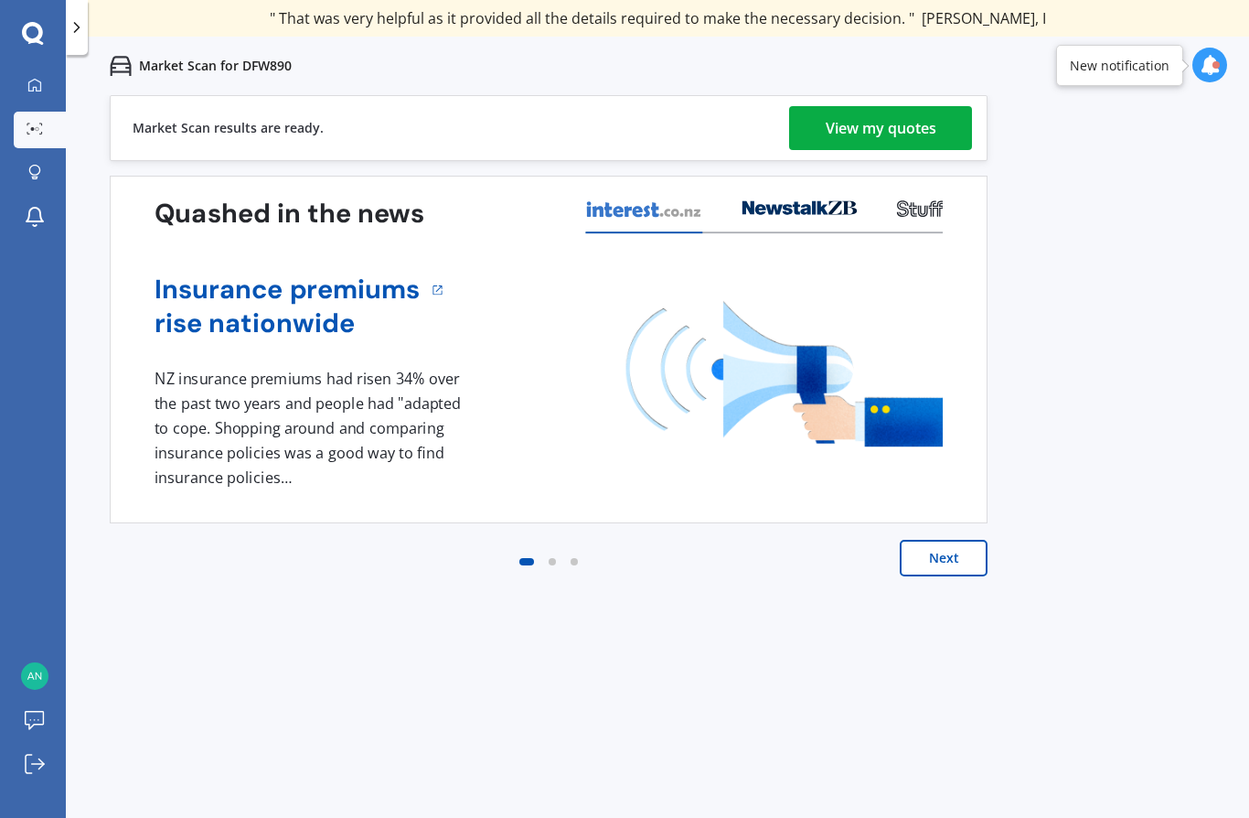
click at [864, 139] on div "View my quotes" at bounding box center [881, 128] width 111 height 44
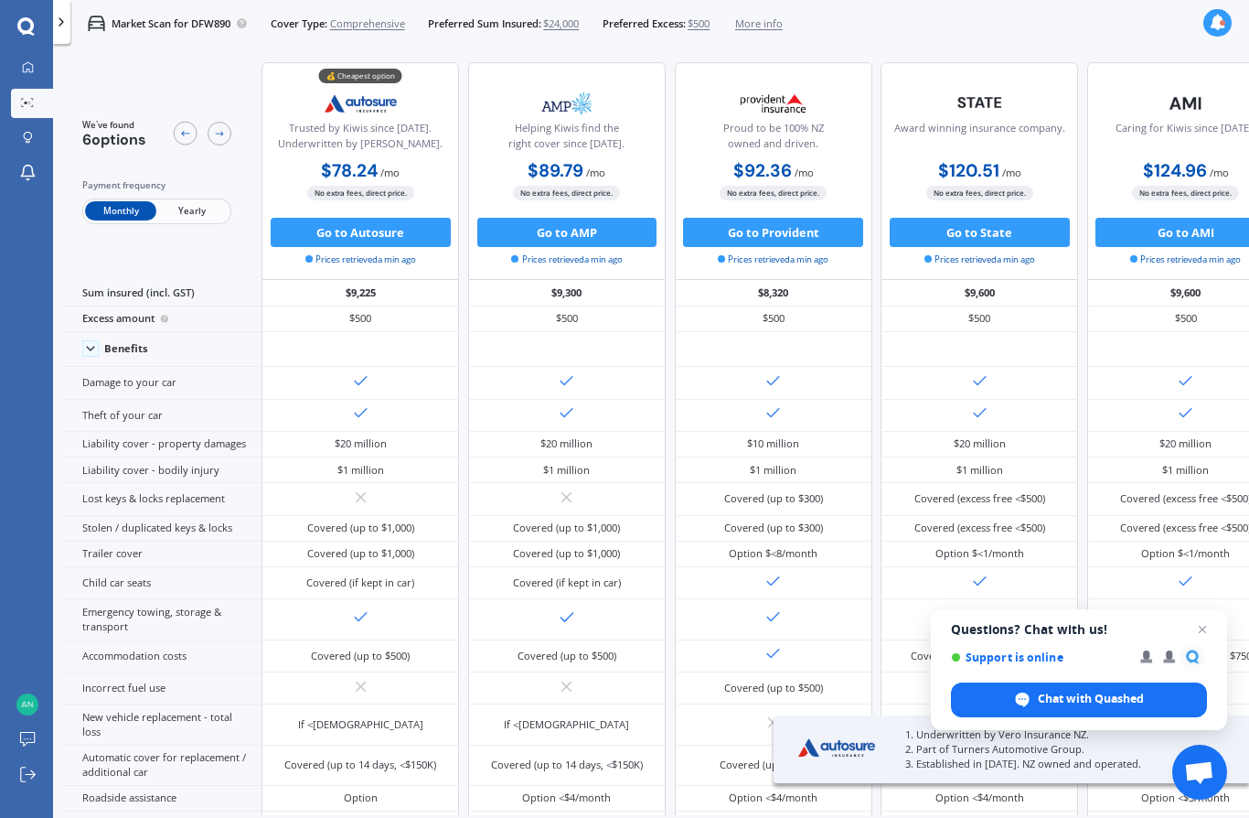
click at [187, 220] on span "Yearly" at bounding box center [191, 210] width 71 height 19
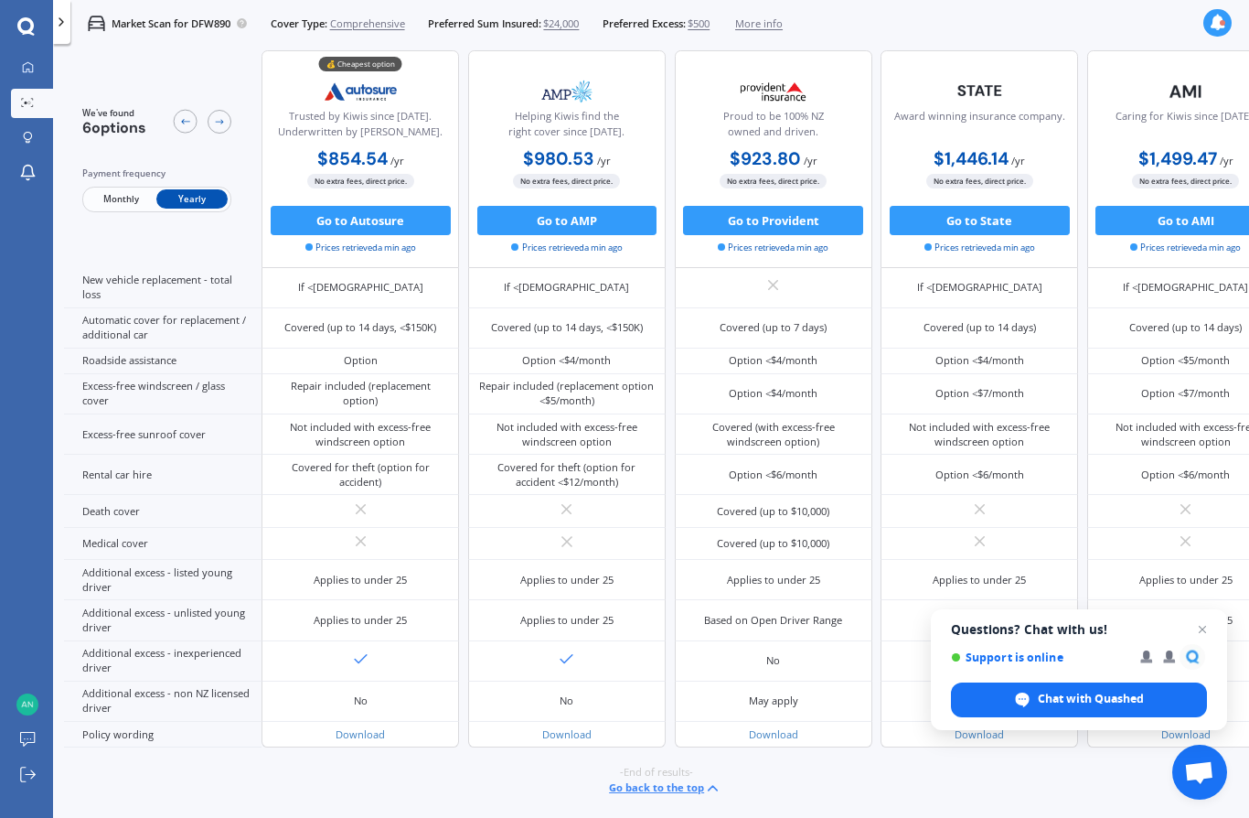
scroll to position [80, 0]
click at [372, 727] on link "Download" at bounding box center [360, 734] width 49 height 14
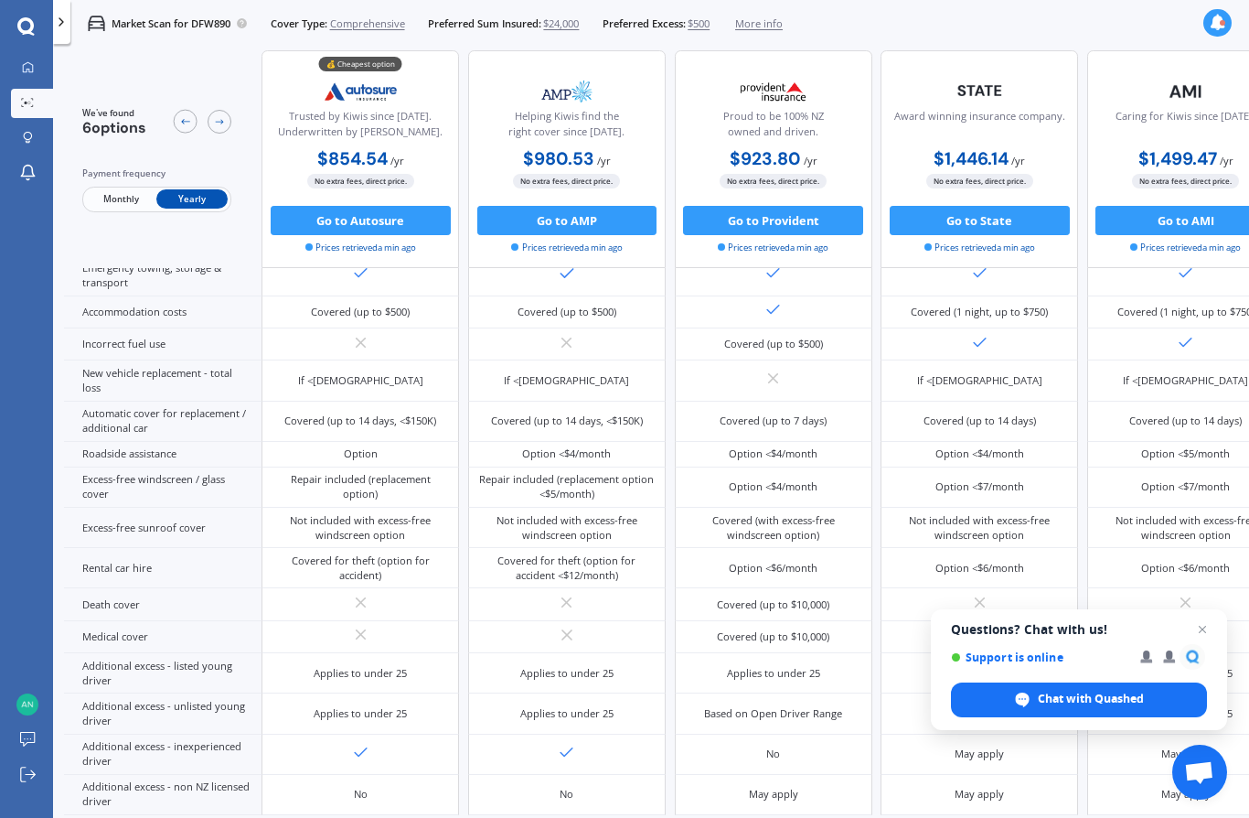
scroll to position [427, 0]
click at [350, 206] on button "Go to Autosure" at bounding box center [361, 220] width 180 height 29
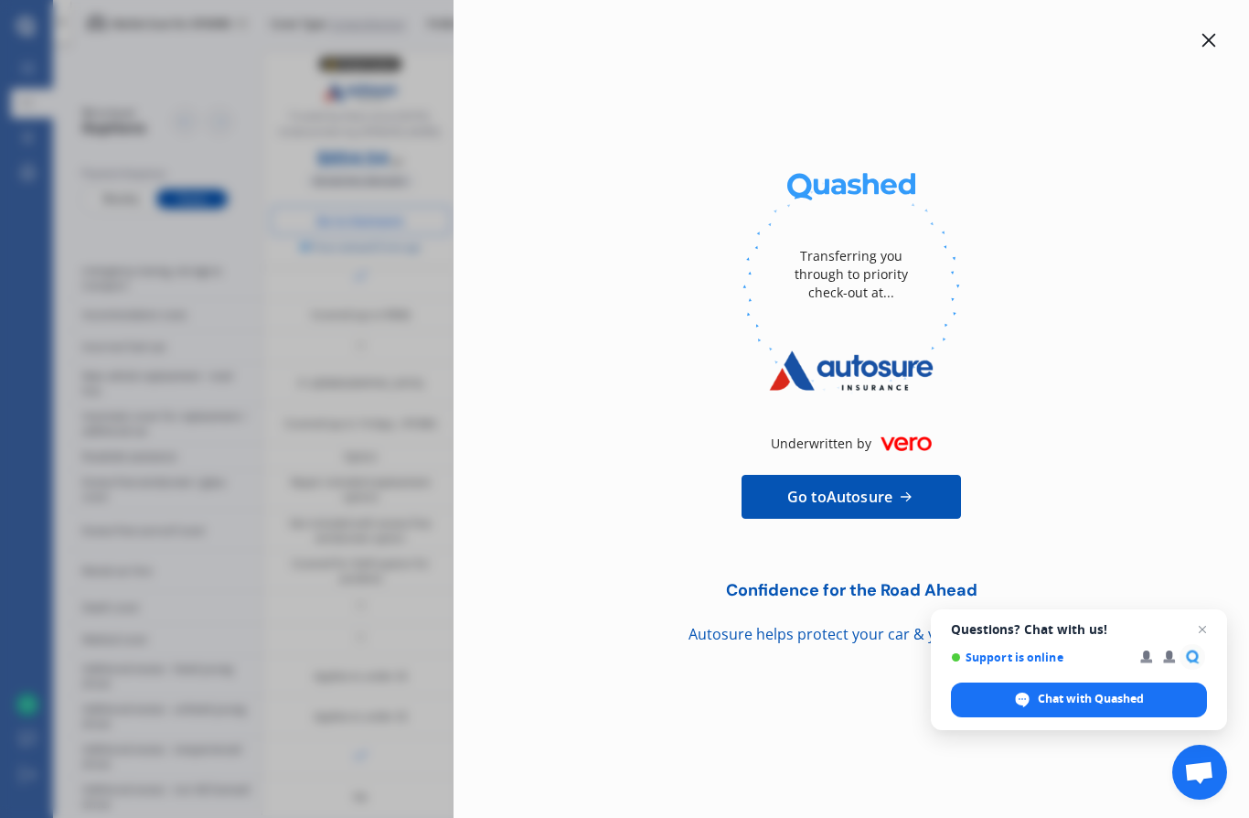
click at [873, 486] on span "Go to Autosure" at bounding box center [839, 497] width 105 height 22
click at [333, 469] on div "Transferring you through to priority check-out at... Underwritten by Go to Auto…" at bounding box center [624, 409] width 1249 height 818
click at [390, 540] on div "Transferring you through to priority check-out at... Underwritten by Go to Auto…" at bounding box center [624, 409] width 1249 height 818
click at [389, 539] on div "Transferring you through to priority check-out at... Underwritten by Go to Auto…" at bounding box center [624, 409] width 1249 height 818
click at [385, 525] on div "Transferring you through to priority check-out at... Underwritten by Go to Auto…" at bounding box center [624, 409] width 1249 height 818
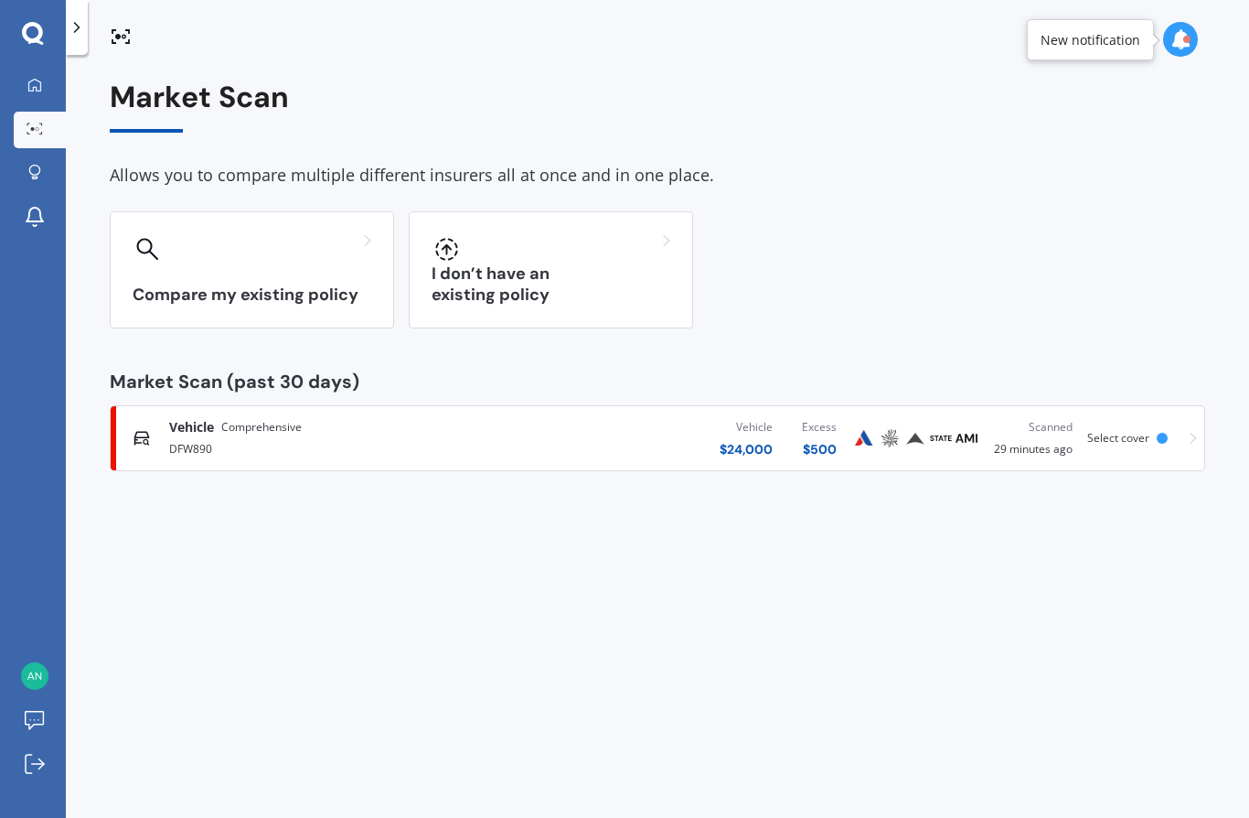
click at [1093, 446] on div "Vehicle Comprehensive DFW890 Vehicle $ 24,000 Excess $ 500 Scanned 29 minutes a…" at bounding box center [657, 438] width 1079 height 55
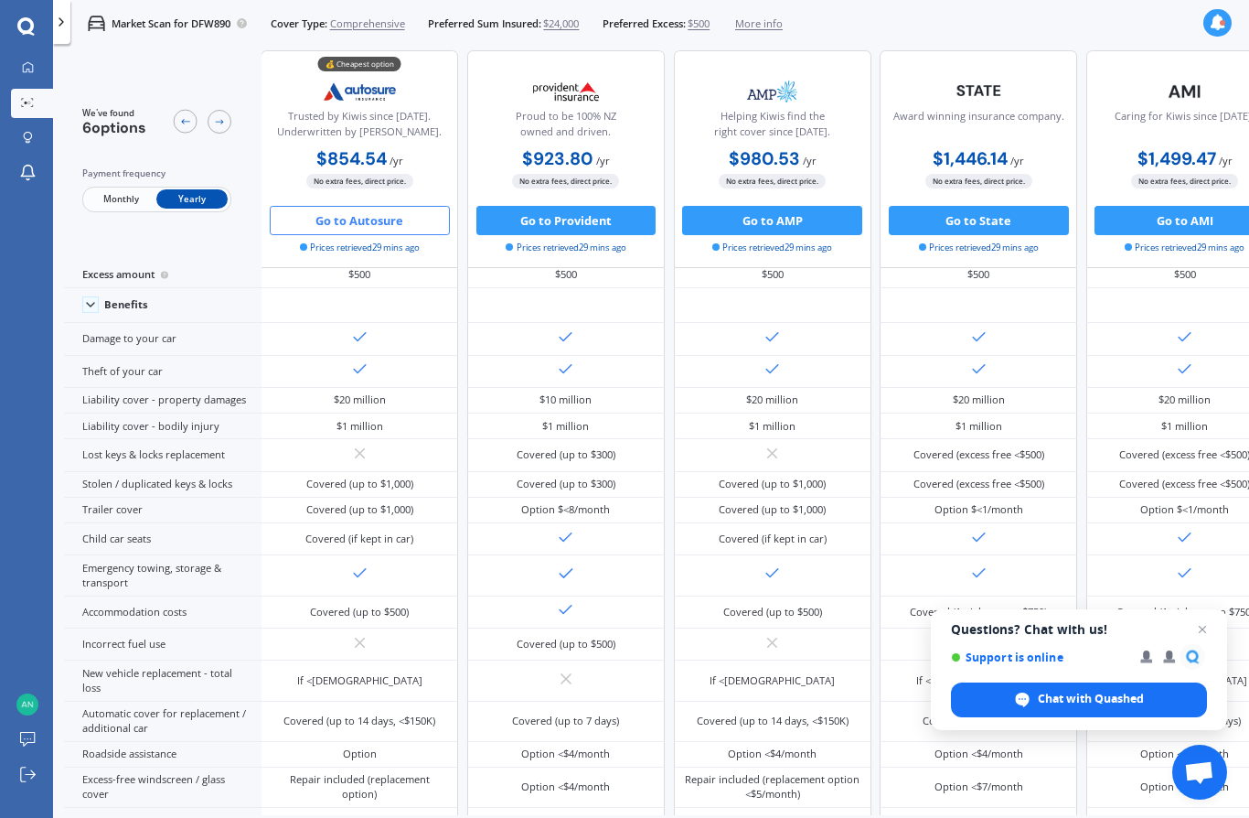
scroll to position [53, 2]
click at [106, 202] on span "Monthly" at bounding box center [120, 199] width 71 height 19
click at [188, 198] on span "Yearly" at bounding box center [191, 199] width 71 height 19
